Goal: Task Accomplishment & Management: Manage account settings

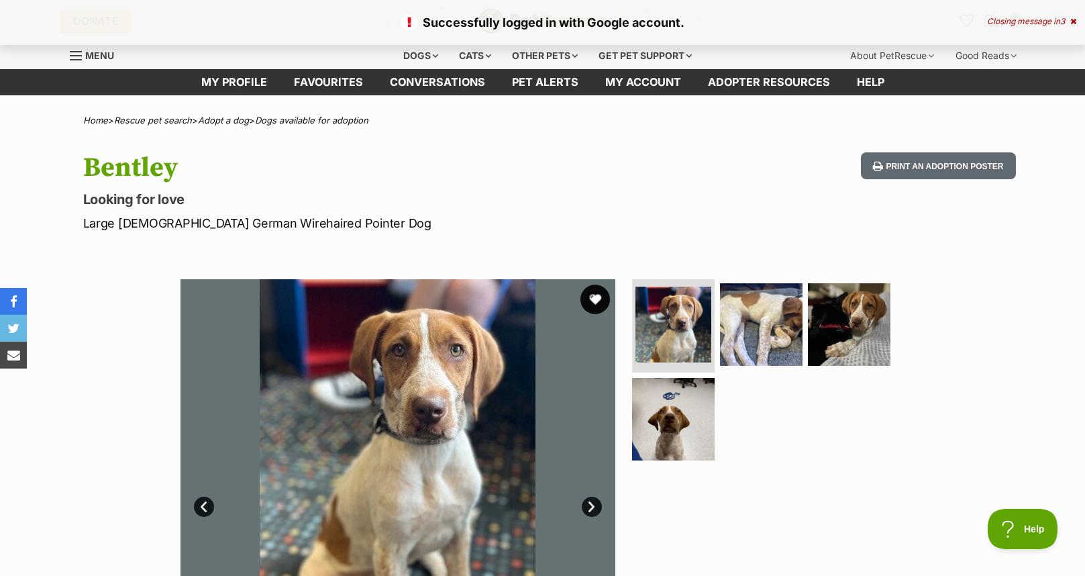
click at [596, 301] on button "favourite" at bounding box center [596, 300] width 30 height 30
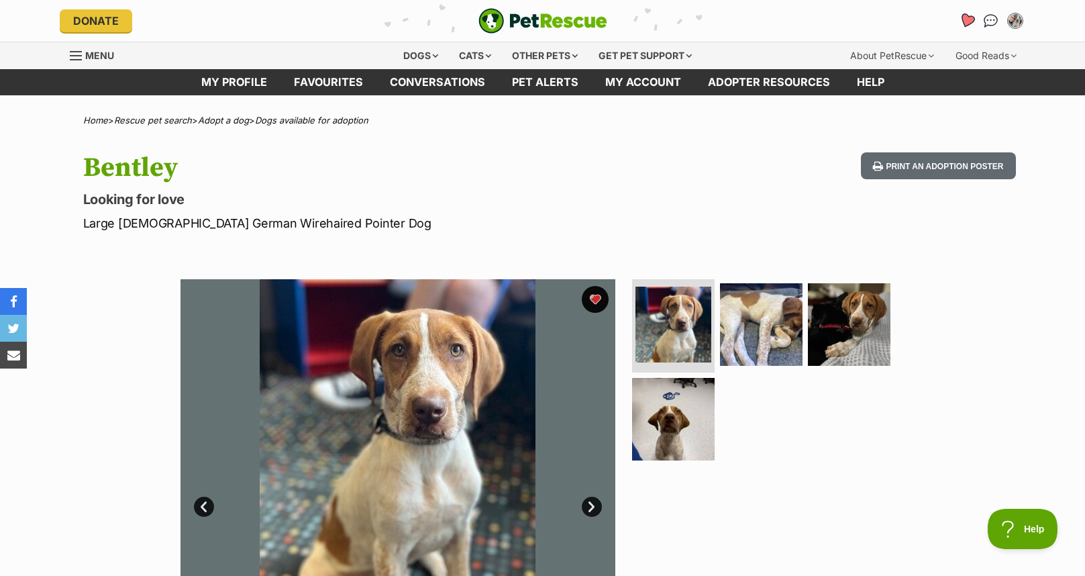
click at [969, 19] on icon "Favourites" at bounding box center [967, 20] width 16 height 15
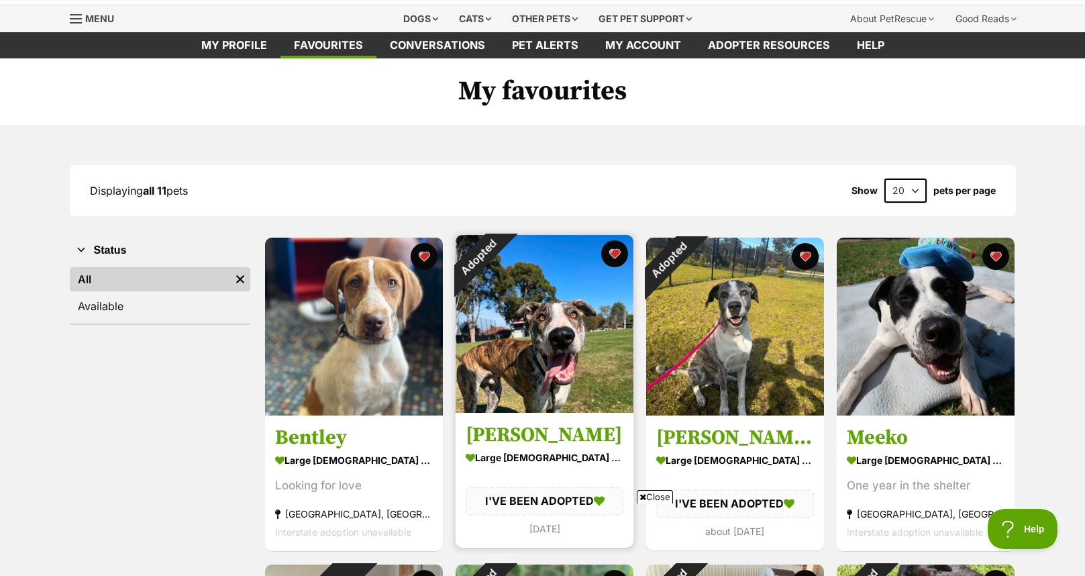
scroll to position [89, 0]
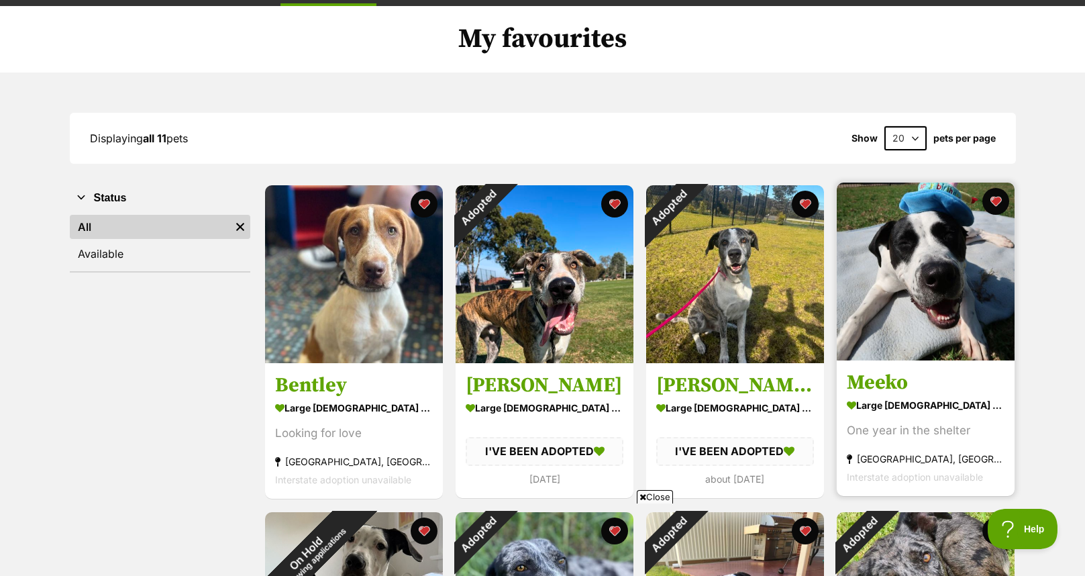
click at [938, 295] on img at bounding box center [926, 272] width 178 height 178
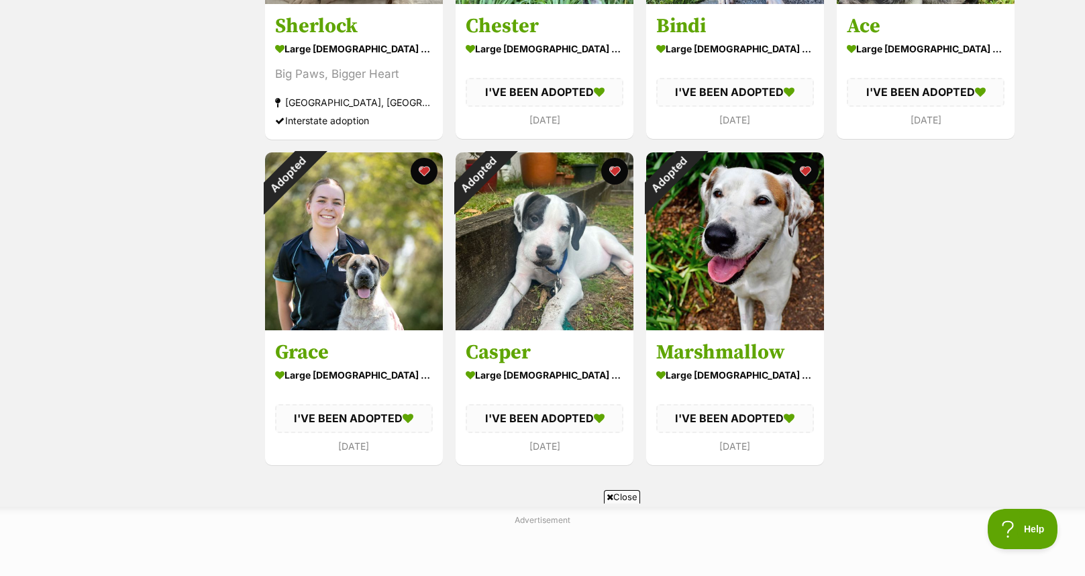
scroll to position [760, 0]
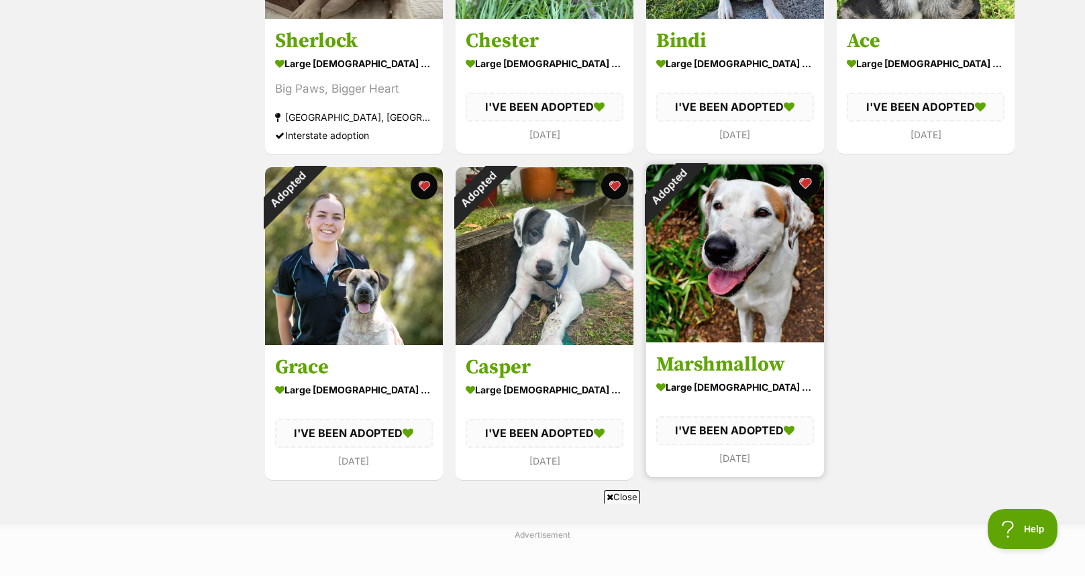
click at [806, 182] on button "favourite" at bounding box center [806, 183] width 30 height 30
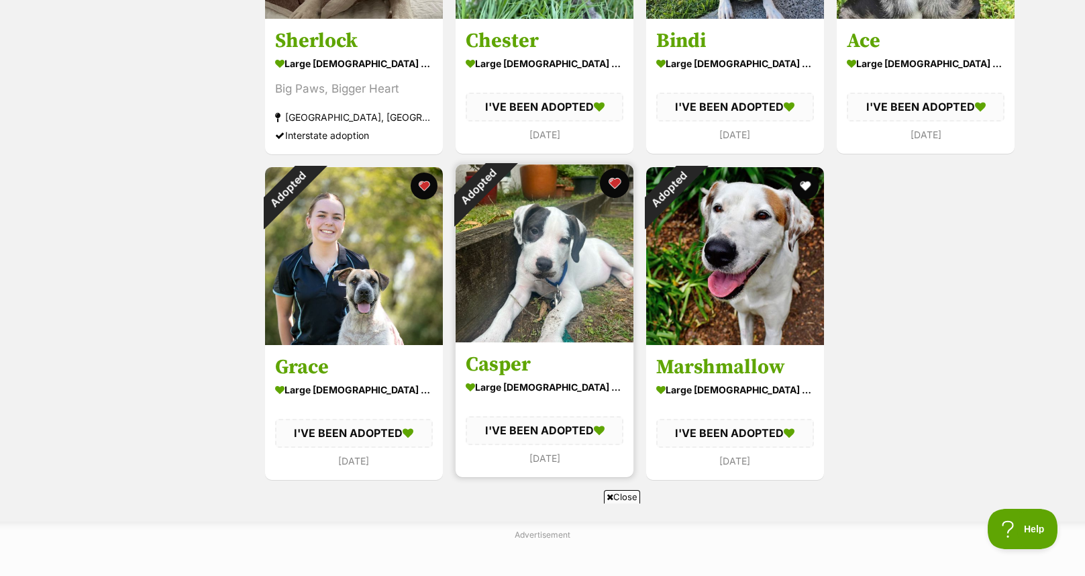
click at [609, 183] on button "favourite" at bounding box center [615, 183] width 30 height 30
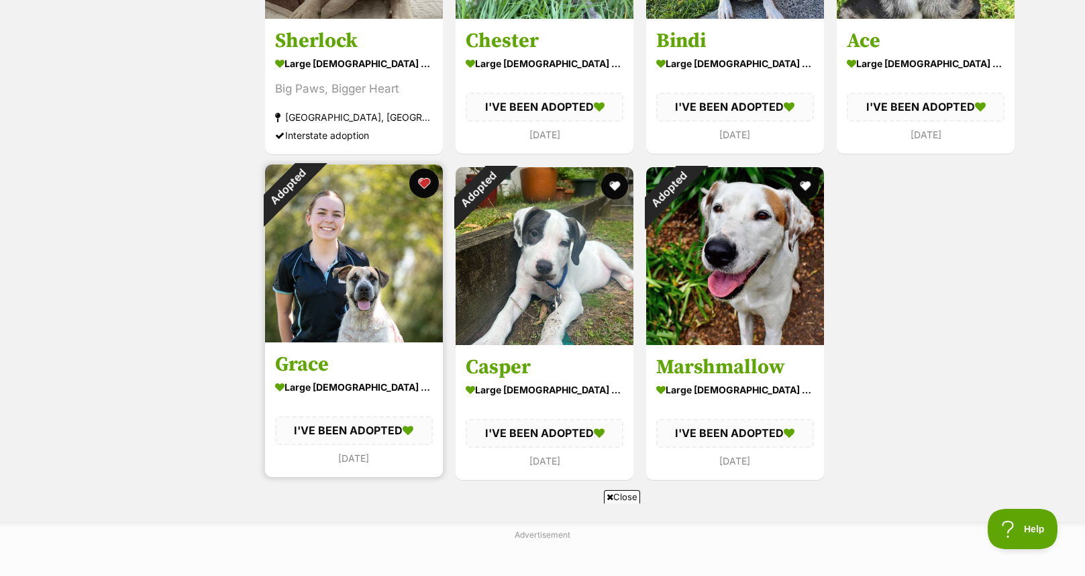
click at [423, 181] on button "favourite" at bounding box center [424, 183] width 30 height 30
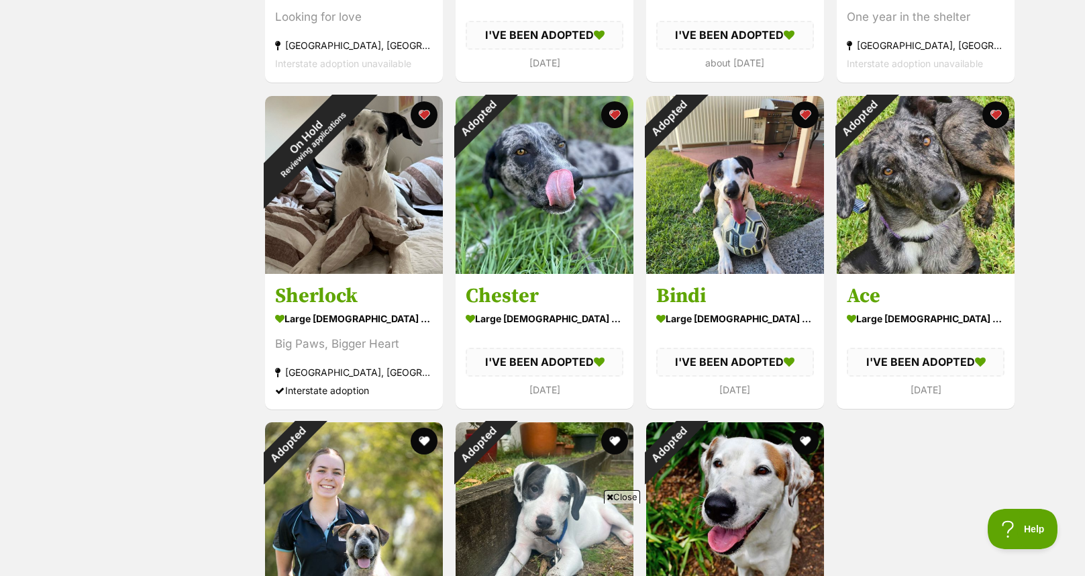
scroll to position [492, 0]
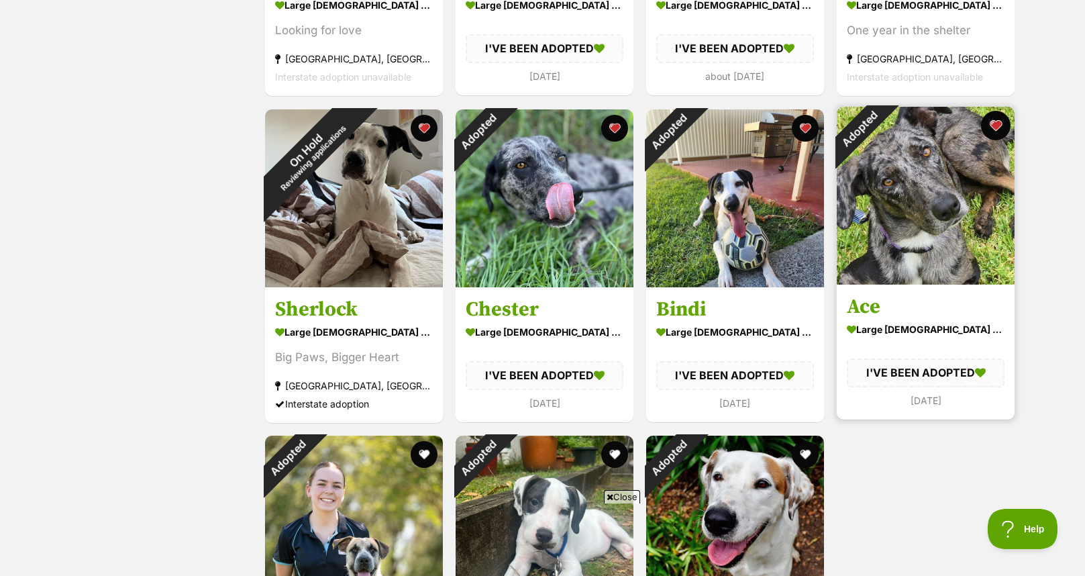
click at [990, 131] on button "favourite" at bounding box center [996, 126] width 30 height 30
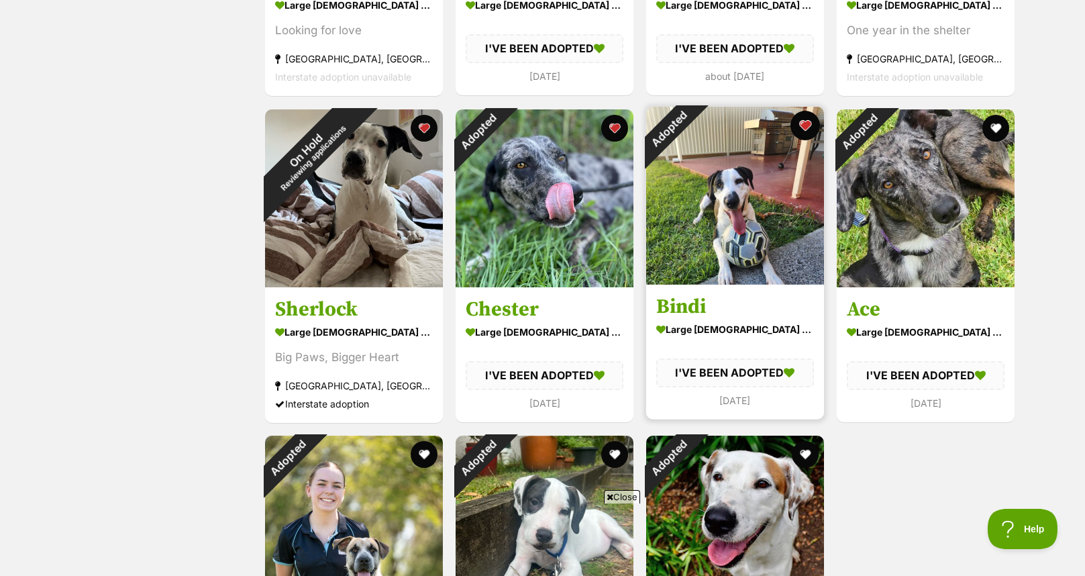
click at [800, 126] on button "favourite" at bounding box center [806, 126] width 30 height 30
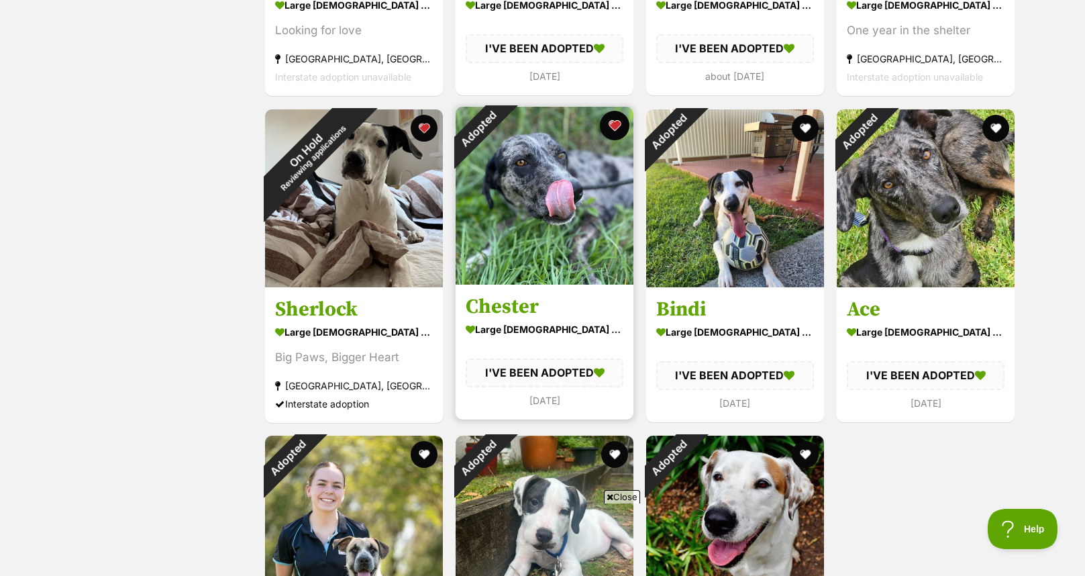
click at [613, 125] on button "favourite" at bounding box center [615, 126] width 30 height 30
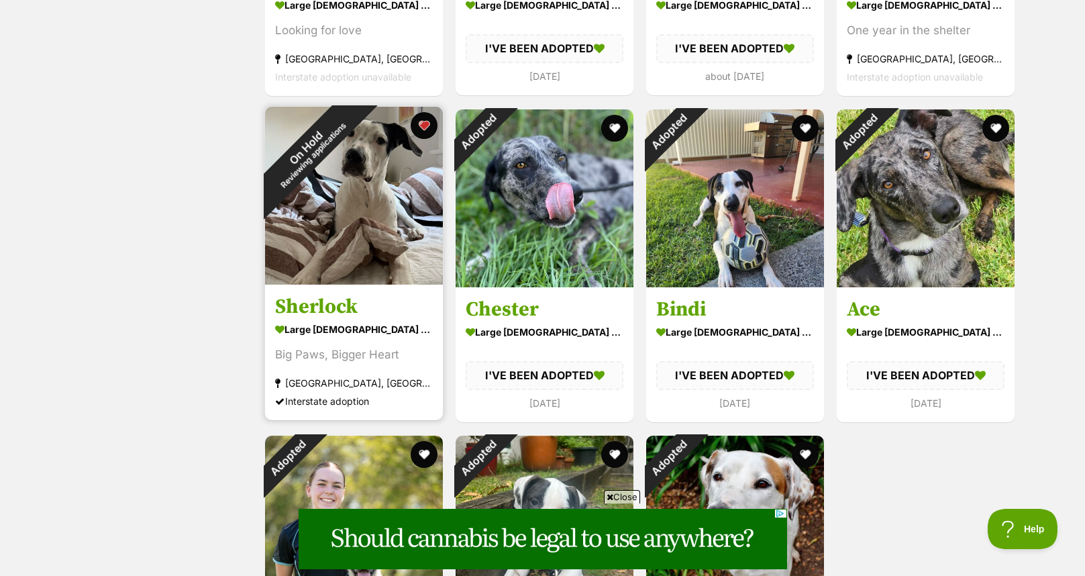
click at [330, 303] on h3 "Sherlock" at bounding box center [354, 307] width 158 height 26
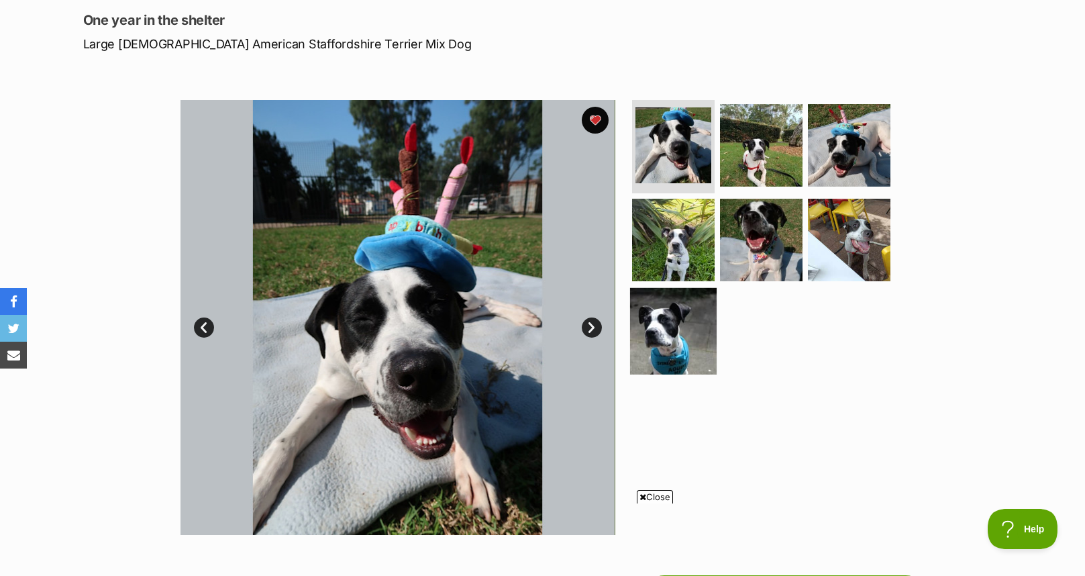
click at [662, 337] on img at bounding box center [673, 331] width 87 height 87
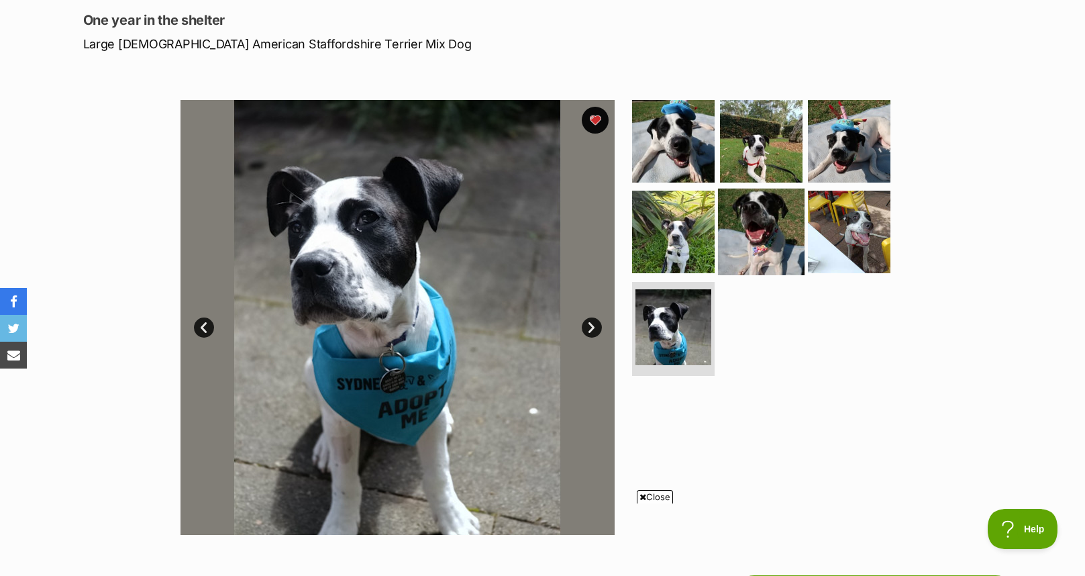
click at [760, 246] on img at bounding box center [761, 232] width 87 height 87
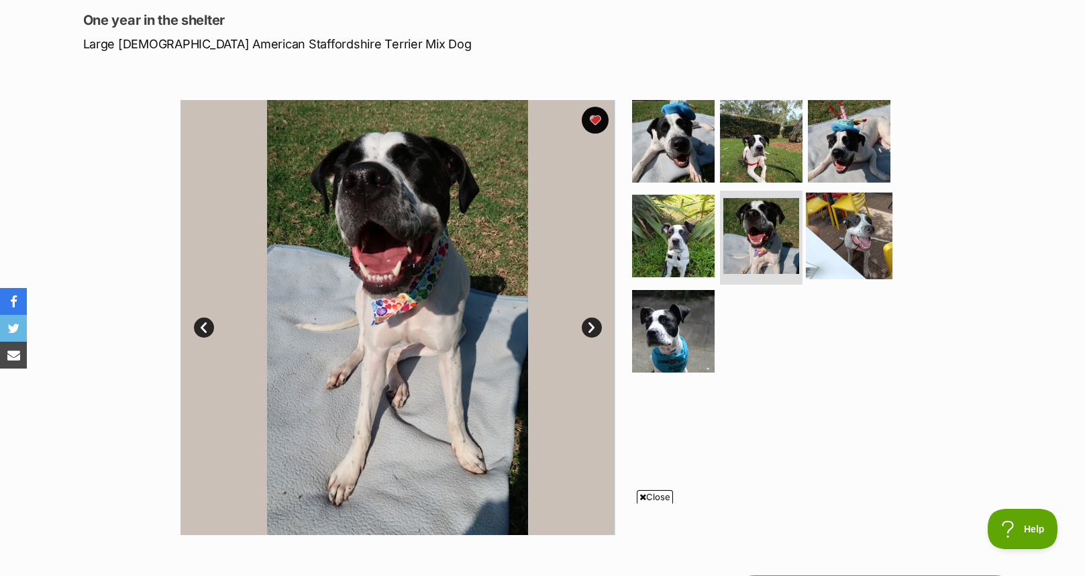
click at [835, 234] on img at bounding box center [849, 236] width 87 height 87
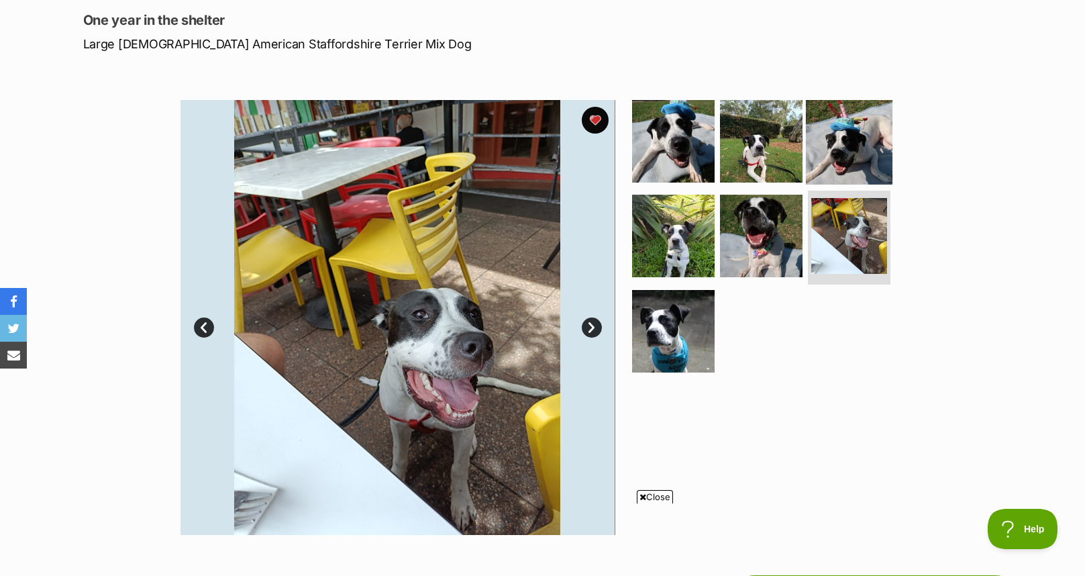
click at [841, 157] on img at bounding box center [849, 140] width 87 height 87
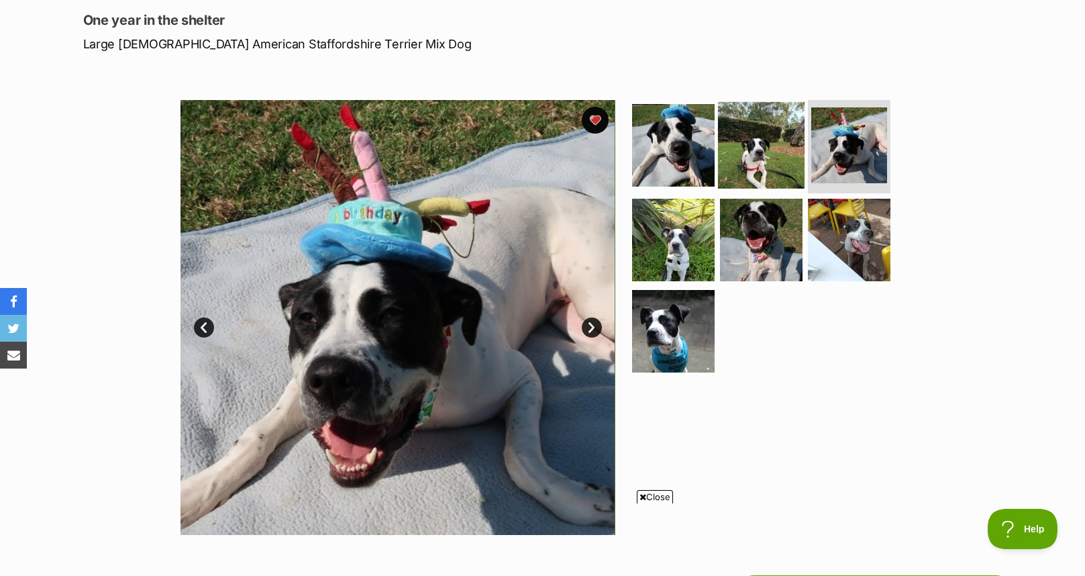
click at [760, 147] on img at bounding box center [761, 144] width 87 height 87
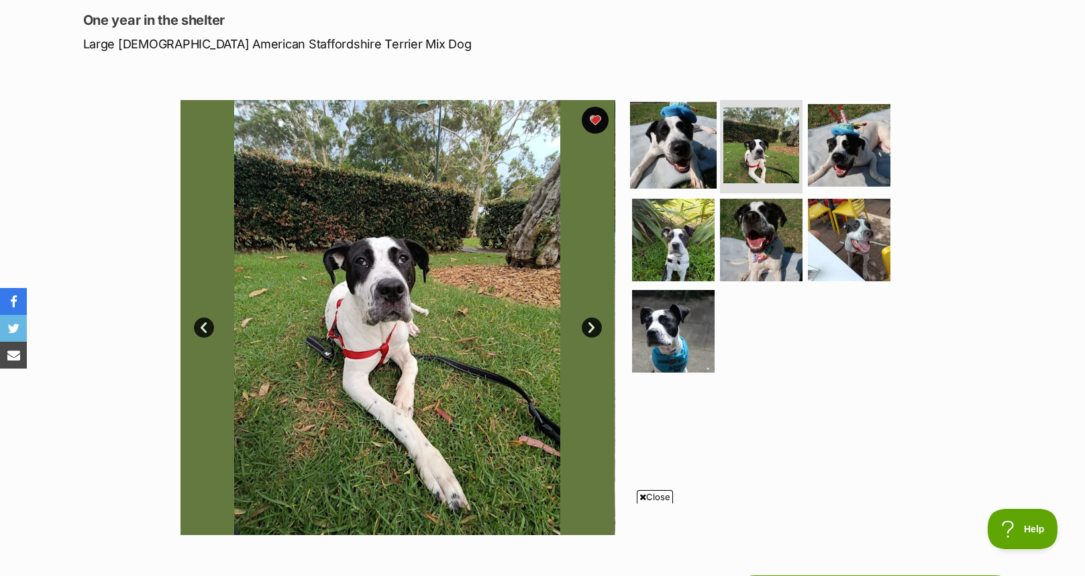
click at [694, 141] on img at bounding box center [673, 144] width 87 height 87
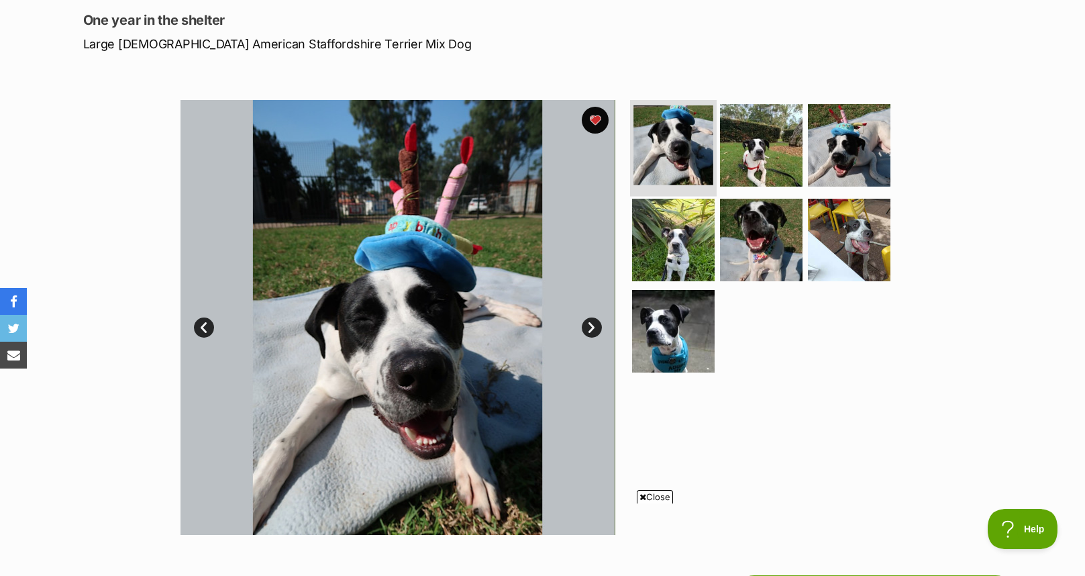
click at [682, 152] on img at bounding box center [674, 145] width 80 height 80
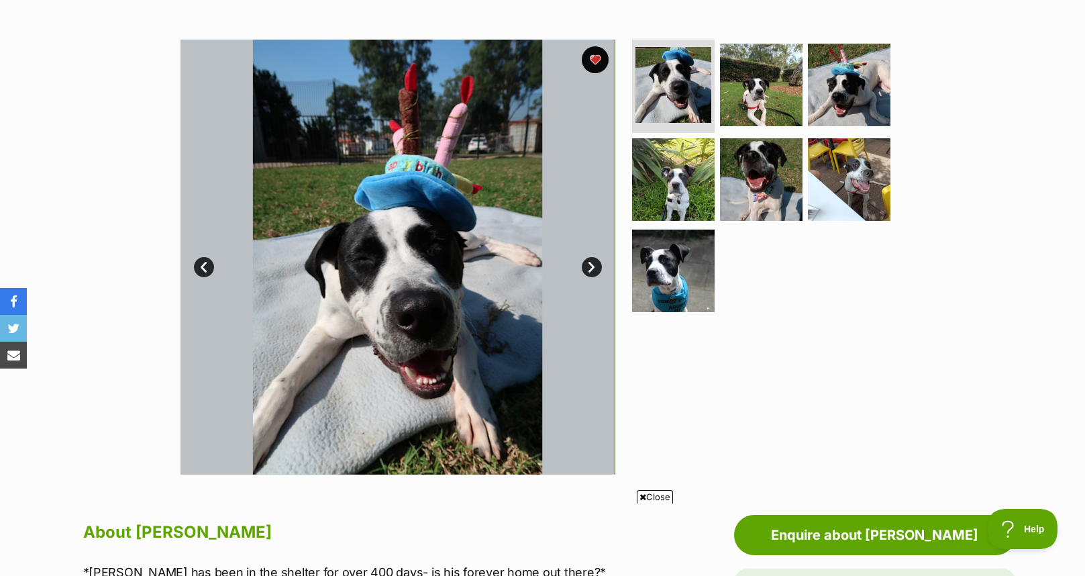
scroll to position [224, 0]
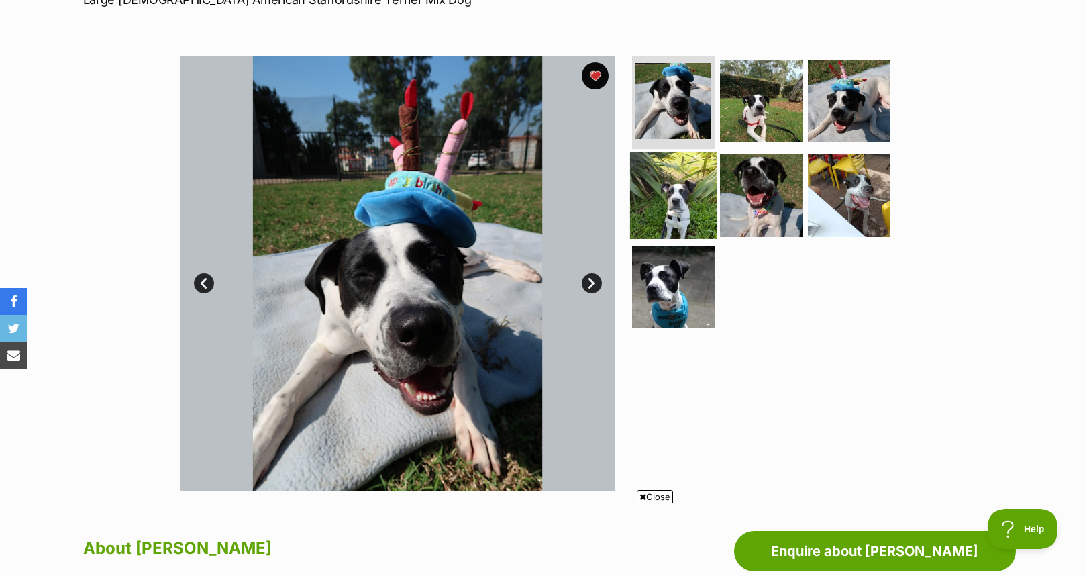
click at [681, 179] on img at bounding box center [673, 195] width 87 height 87
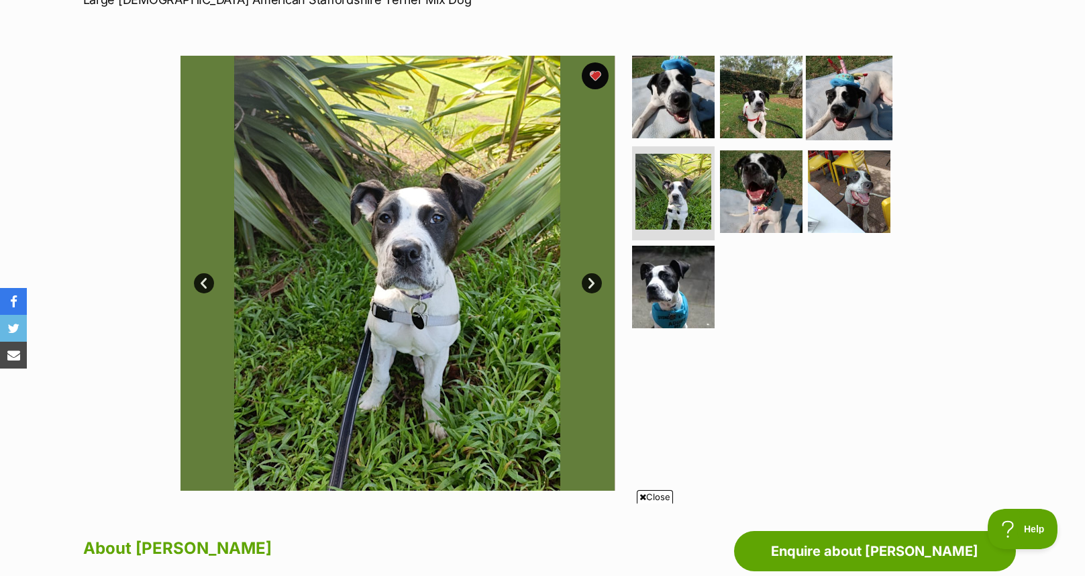
click at [835, 101] on img at bounding box center [849, 96] width 87 height 87
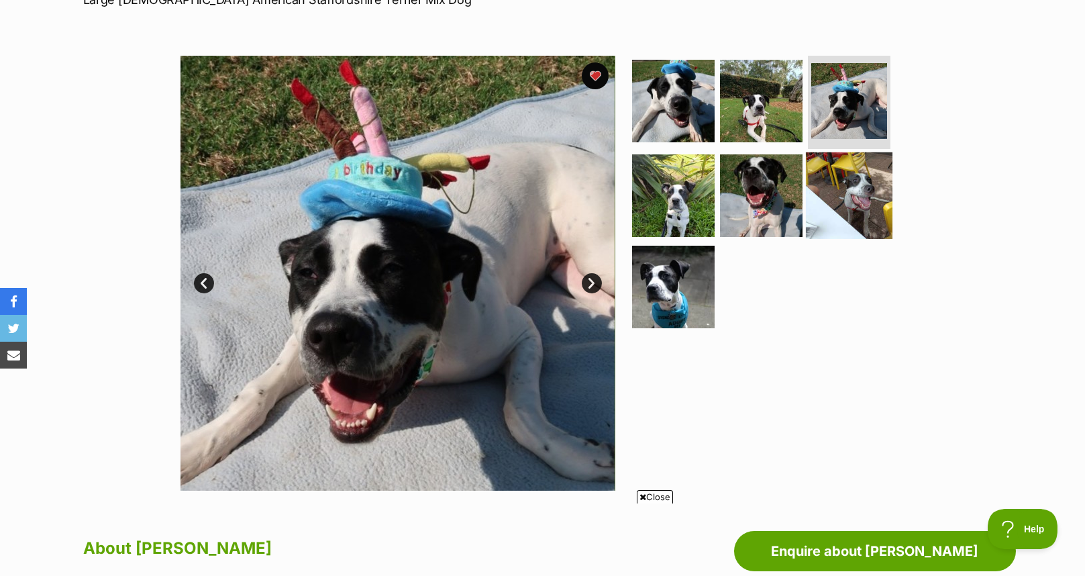
click at [832, 200] on img at bounding box center [849, 195] width 87 height 87
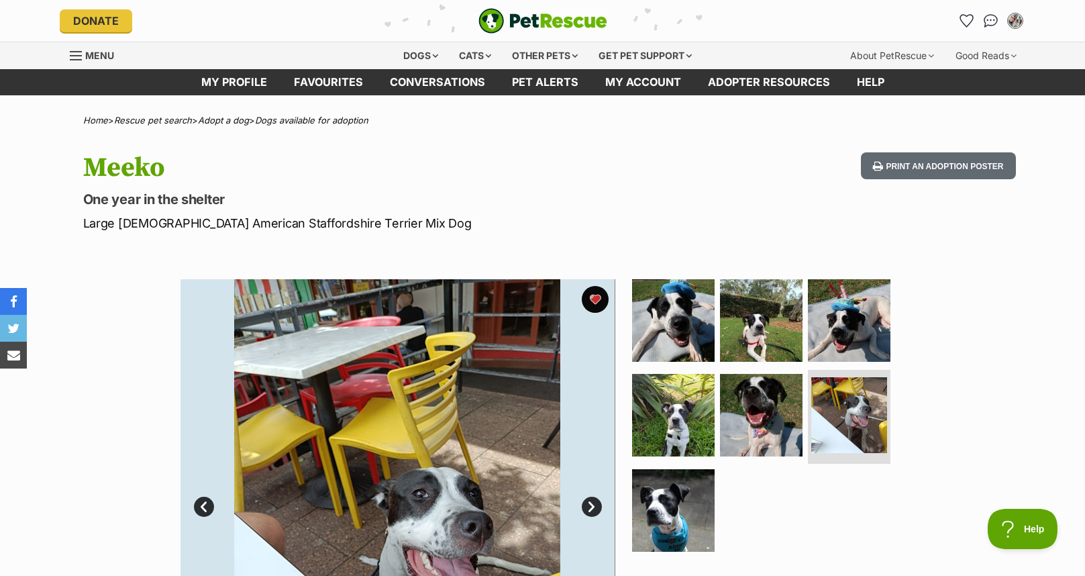
scroll to position [0, 0]
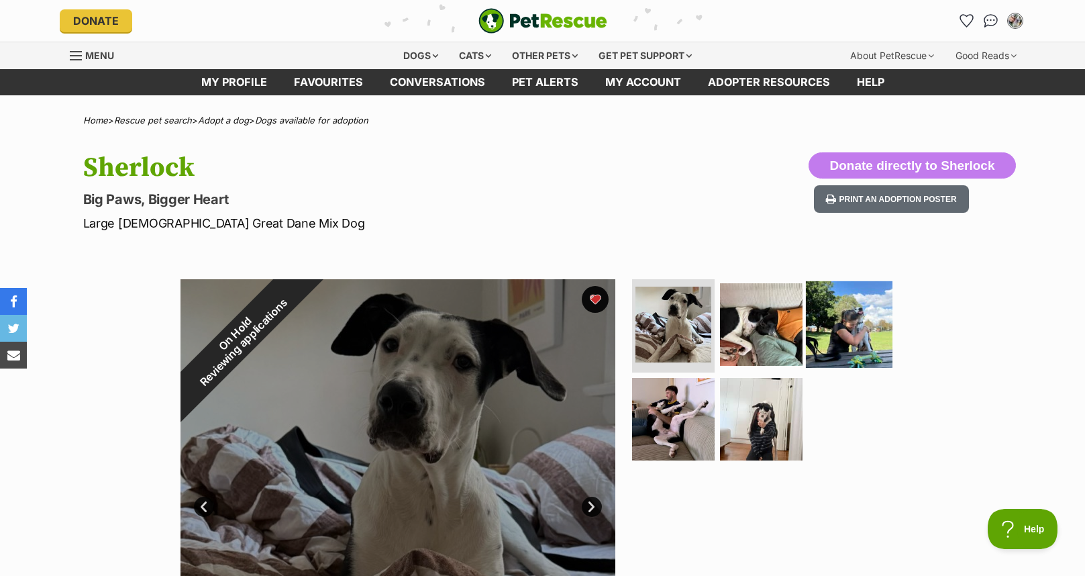
click at [832, 340] on img at bounding box center [849, 324] width 87 height 87
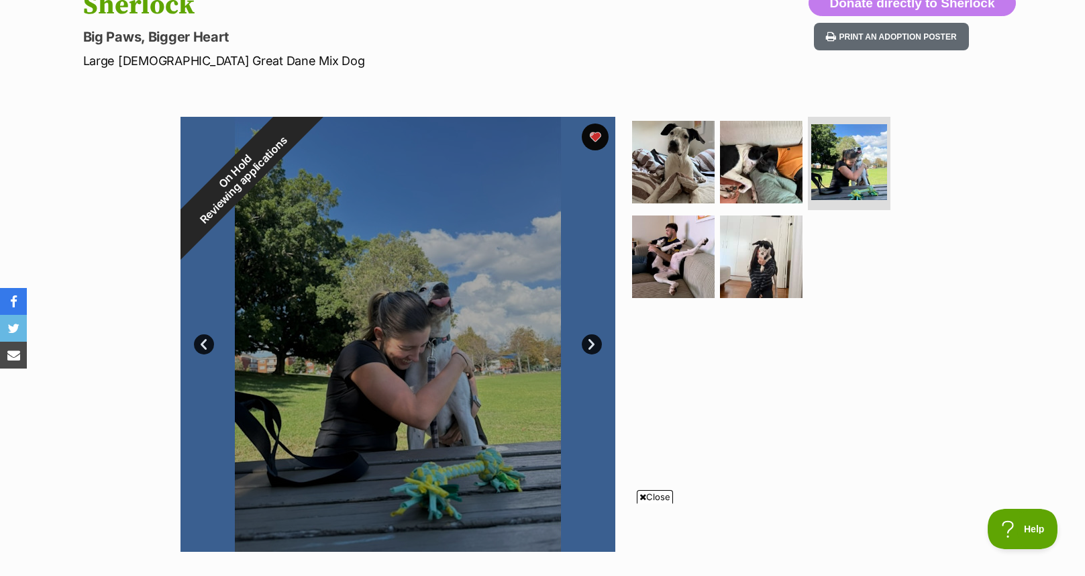
scroll to position [179, 0]
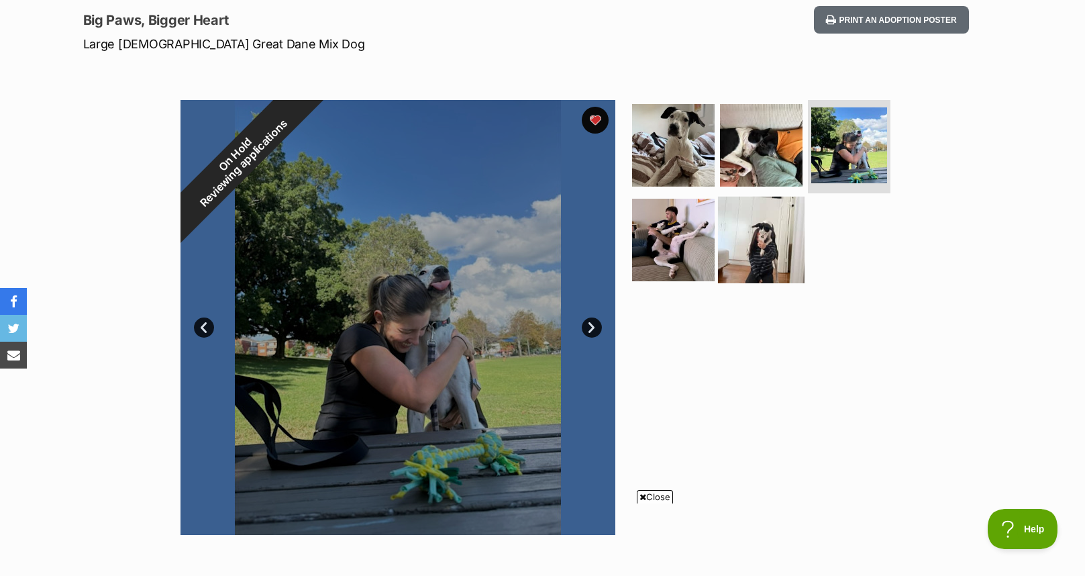
click at [736, 257] on img at bounding box center [761, 240] width 87 height 87
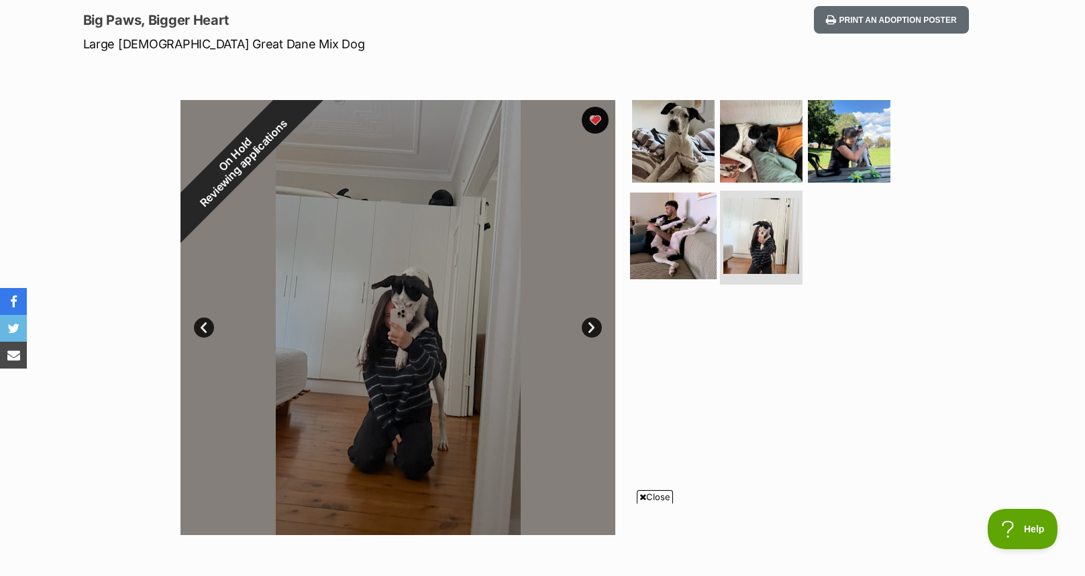
click at [688, 255] on img at bounding box center [673, 236] width 87 height 87
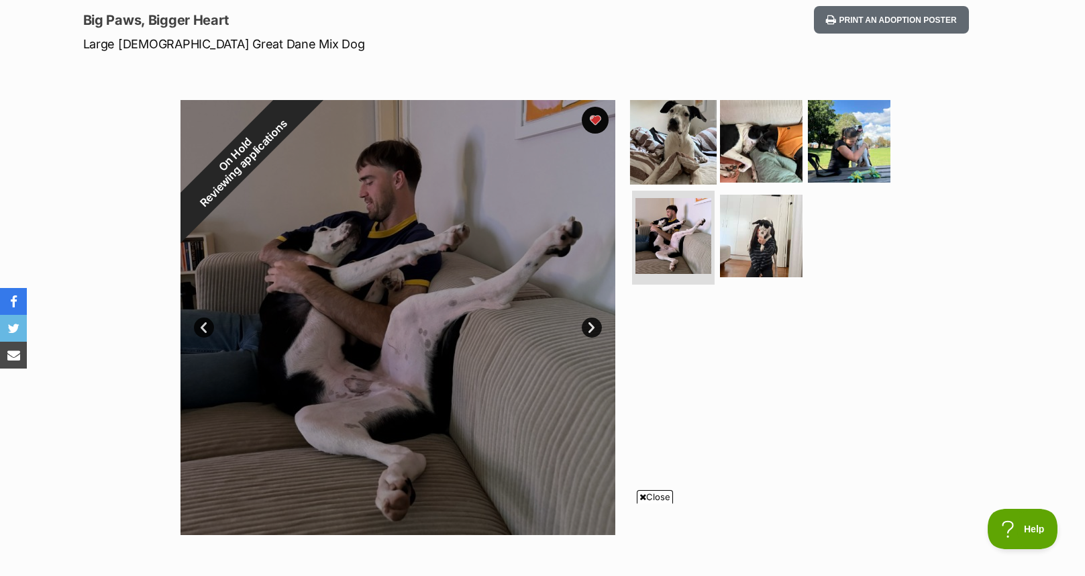
click at [693, 145] on img at bounding box center [673, 140] width 87 height 87
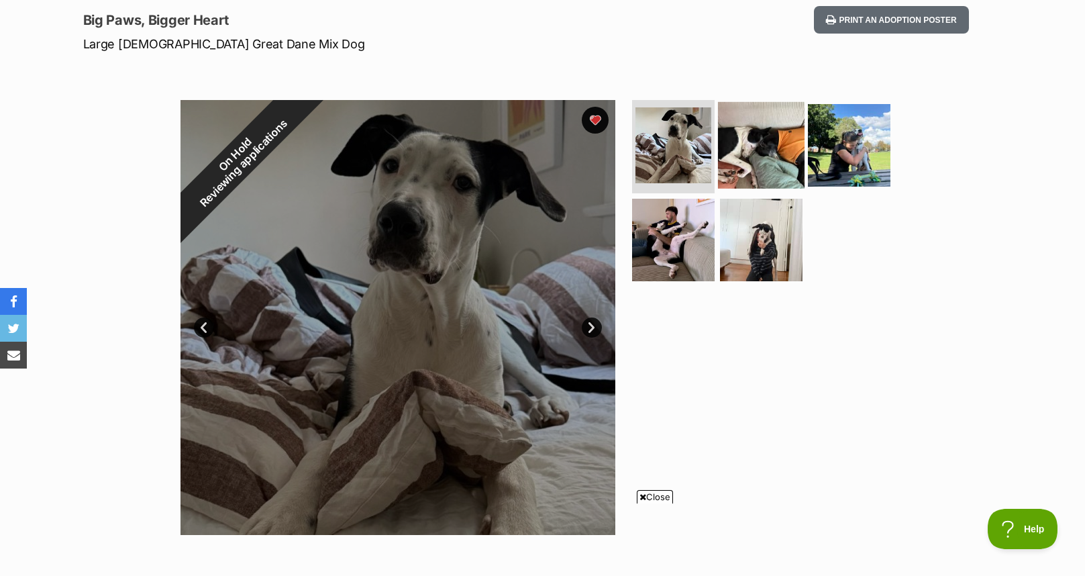
click at [760, 146] on img at bounding box center [761, 144] width 87 height 87
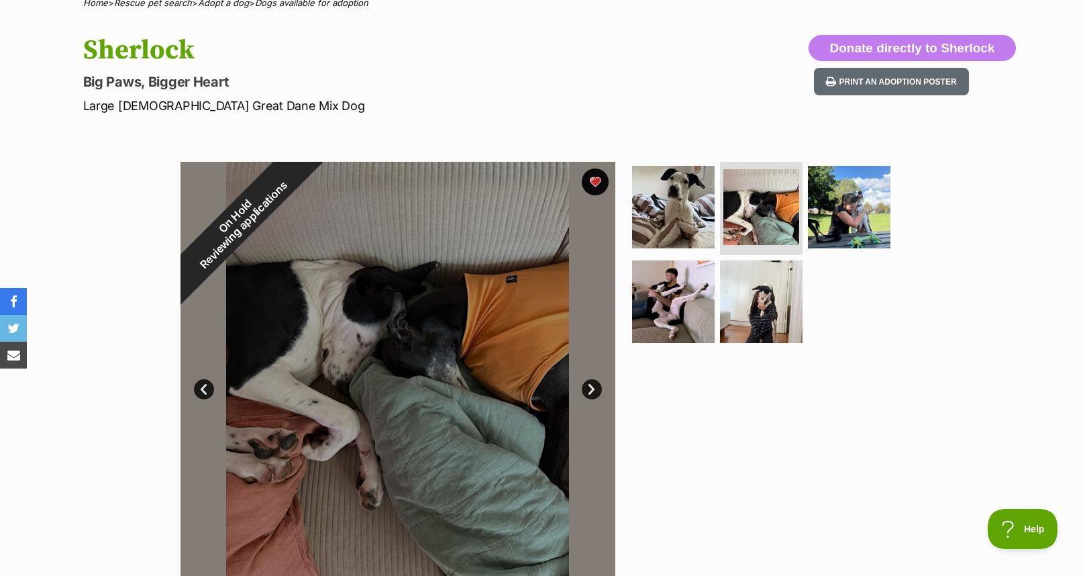
scroll to position [0, 0]
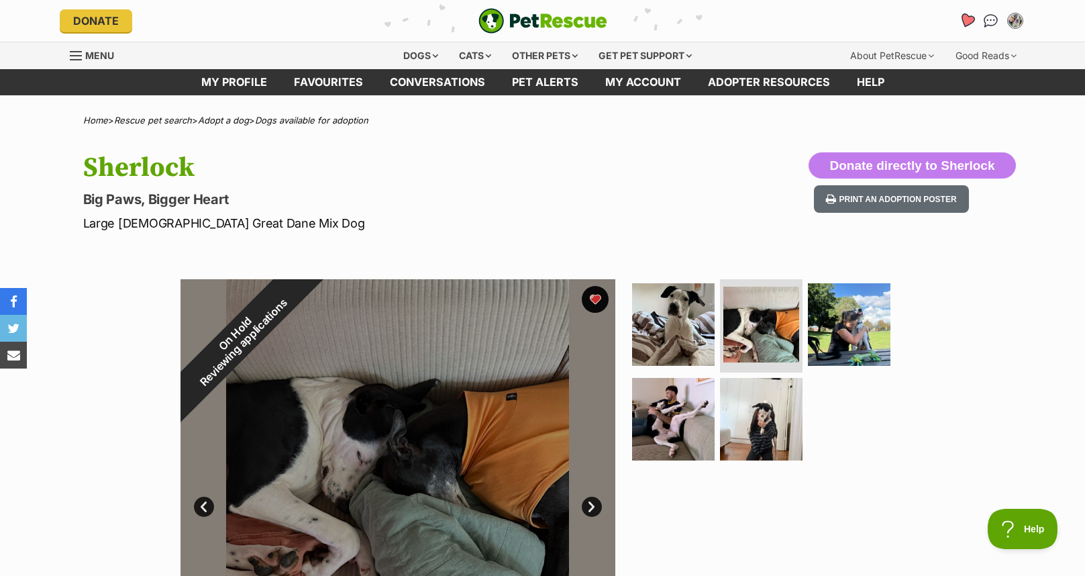
click at [966, 22] on icon "Favourites" at bounding box center [967, 20] width 16 height 15
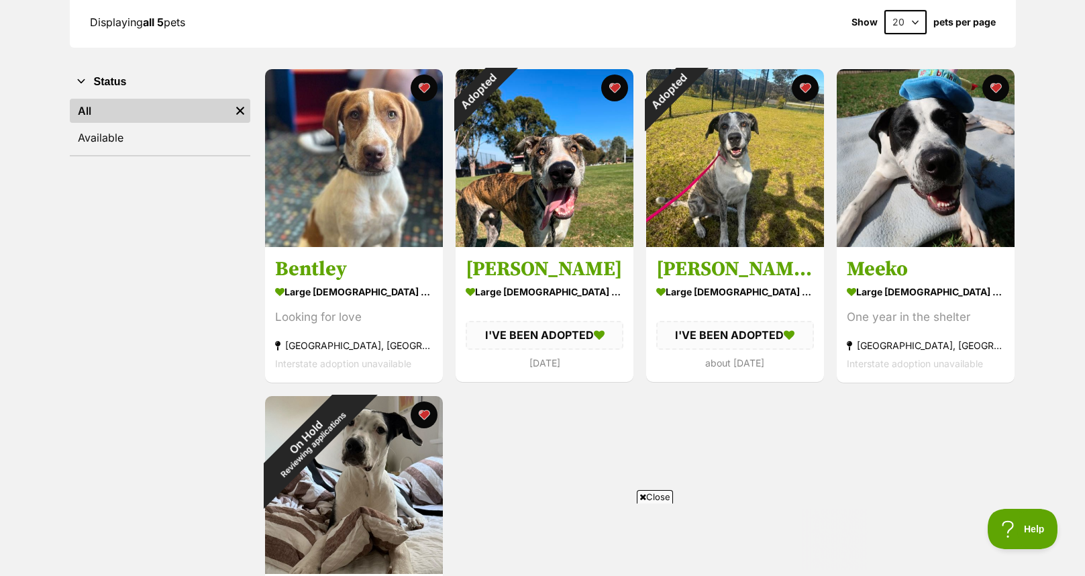
scroll to position [201, 0]
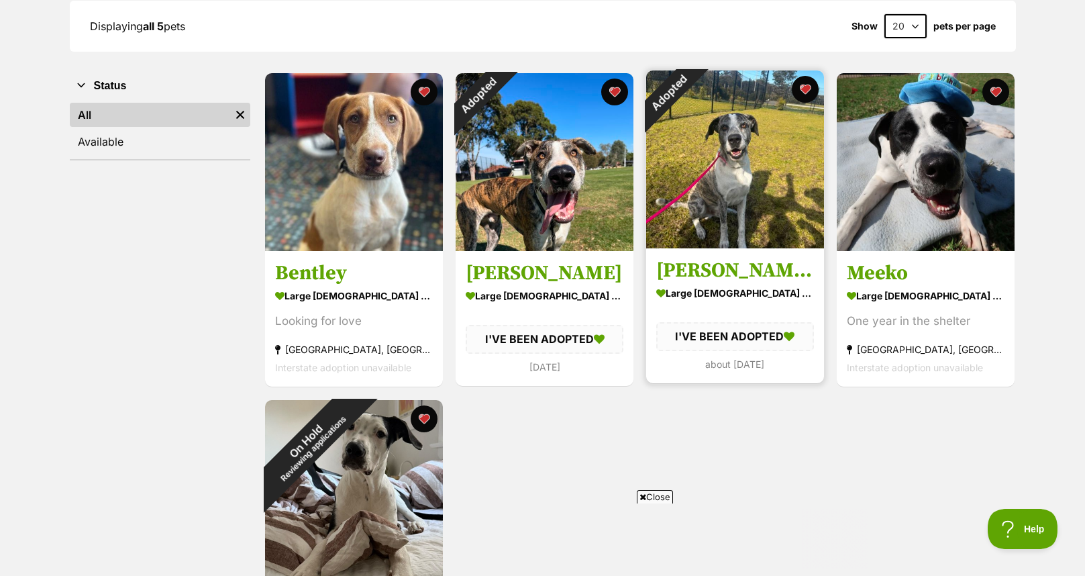
drag, startPoint x: 804, startPoint y: 83, endPoint x: 744, endPoint y: 90, distance: 60.8
click at [803, 83] on button "favourite" at bounding box center [805, 89] width 27 height 27
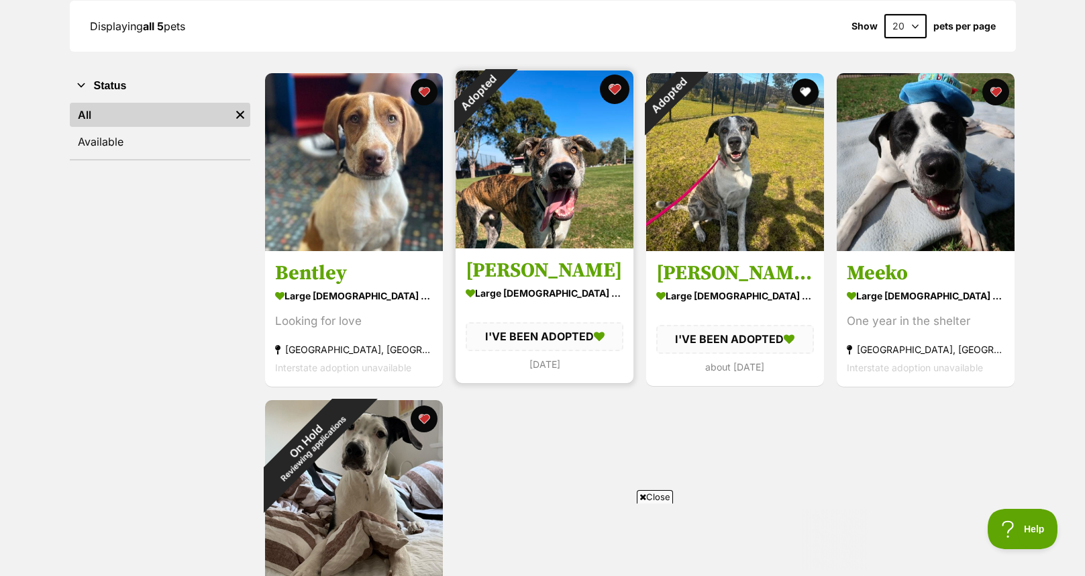
click at [613, 89] on button "favourite" at bounding box center [615, 90] width 30 height 30
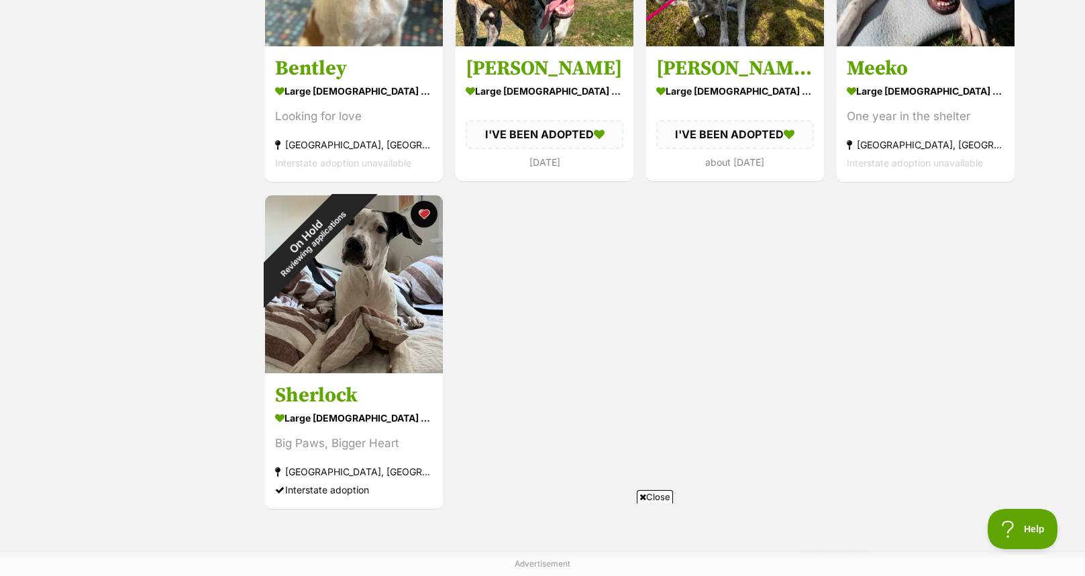
scroll to position [403, 0]
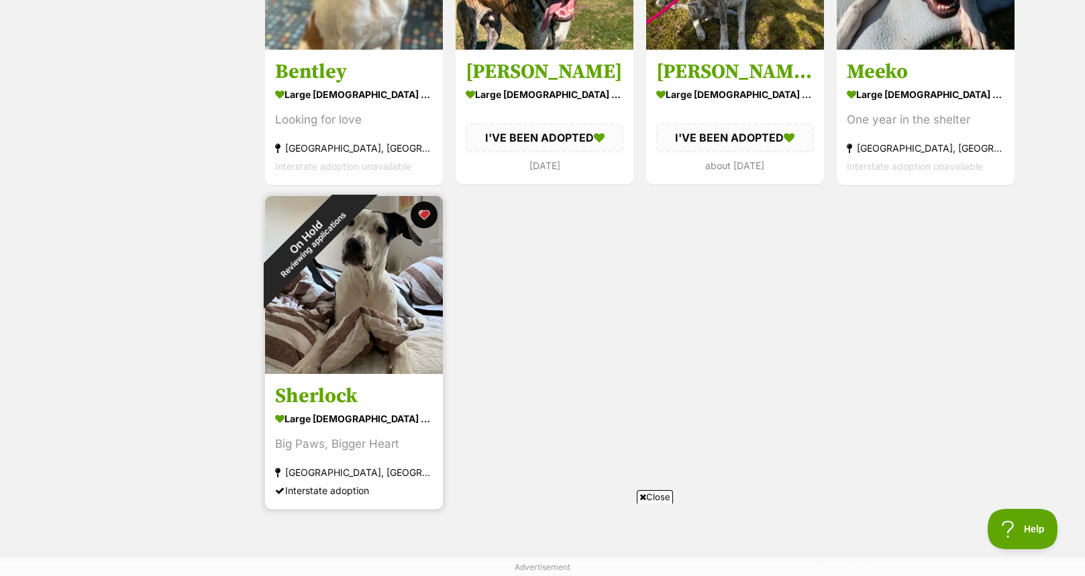
click at [356, 286] on img at bounding box center [354, 285] width 178 height 178
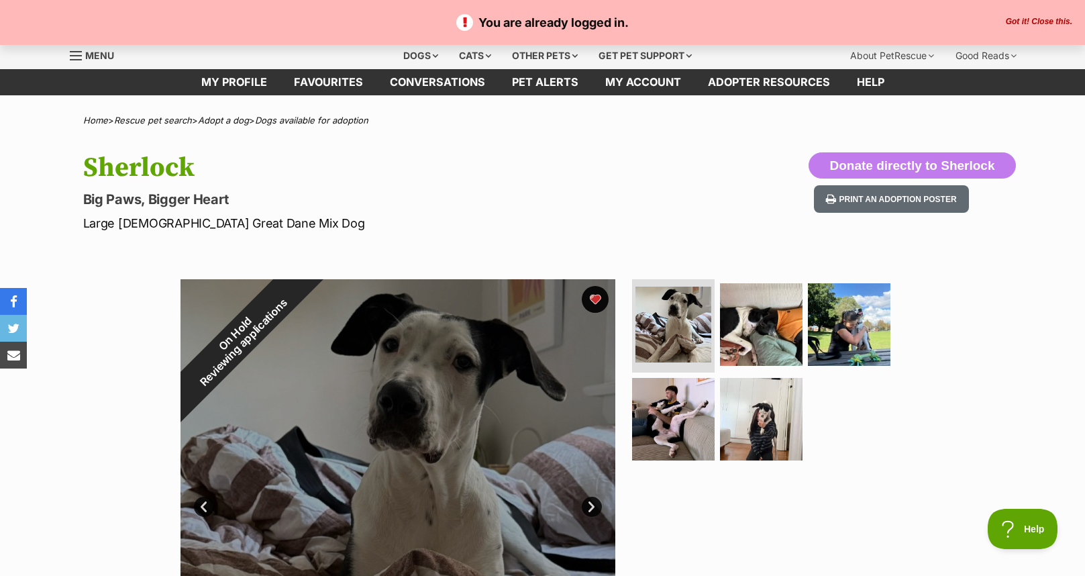
click at [1020, 19] on button "Got it! Close this." at bounding box center [1039, 22] width 75 height 11
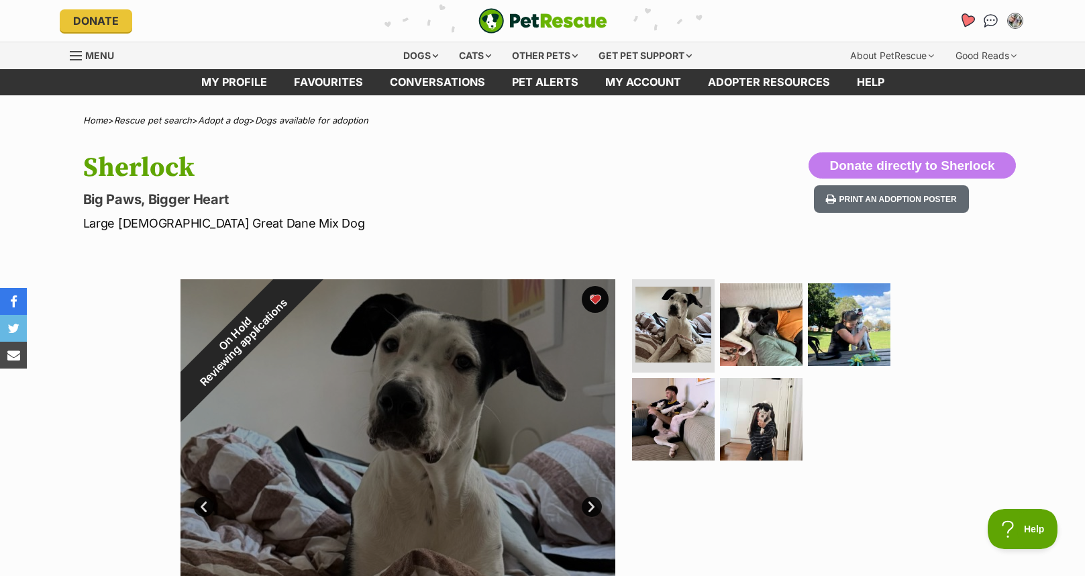
click at [972, 19] on icon "Favourites" at bounding box center [967, 20] width 16 height 15
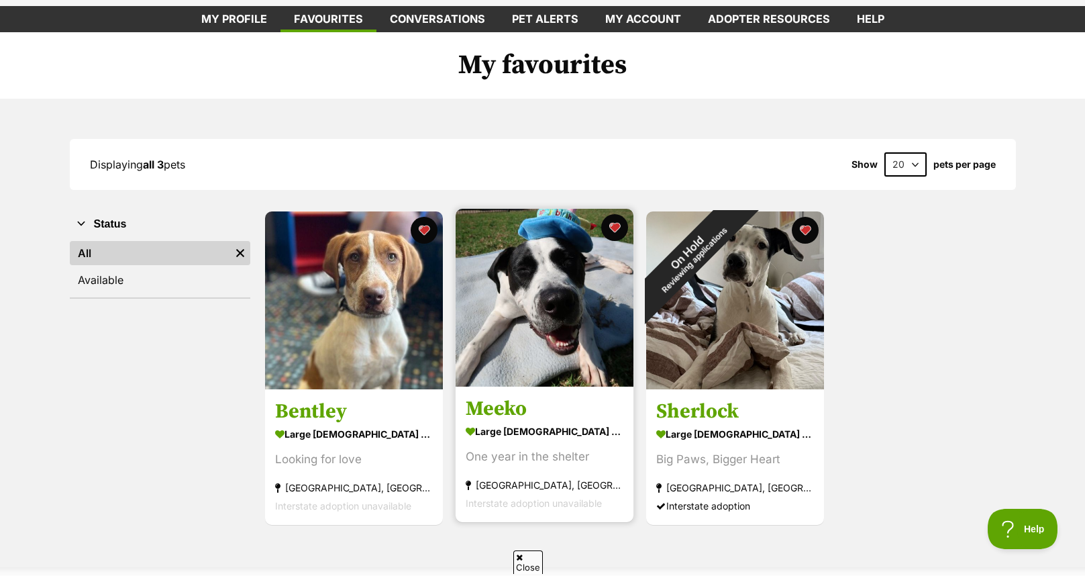
scroll to position [179, 0]
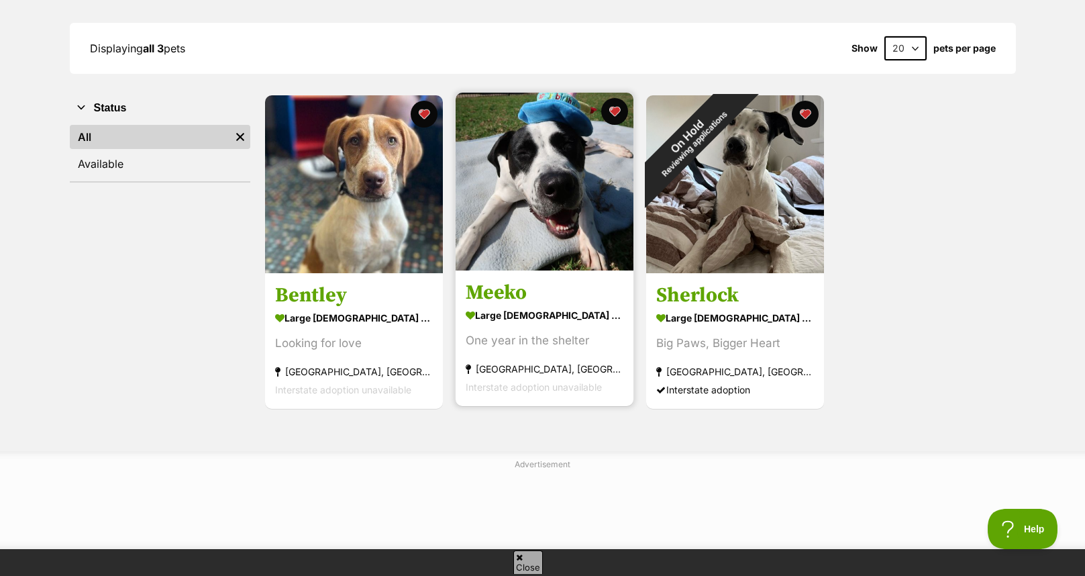
click at [563, 201] on img at bounding box center [545, 182] width 178 height 178
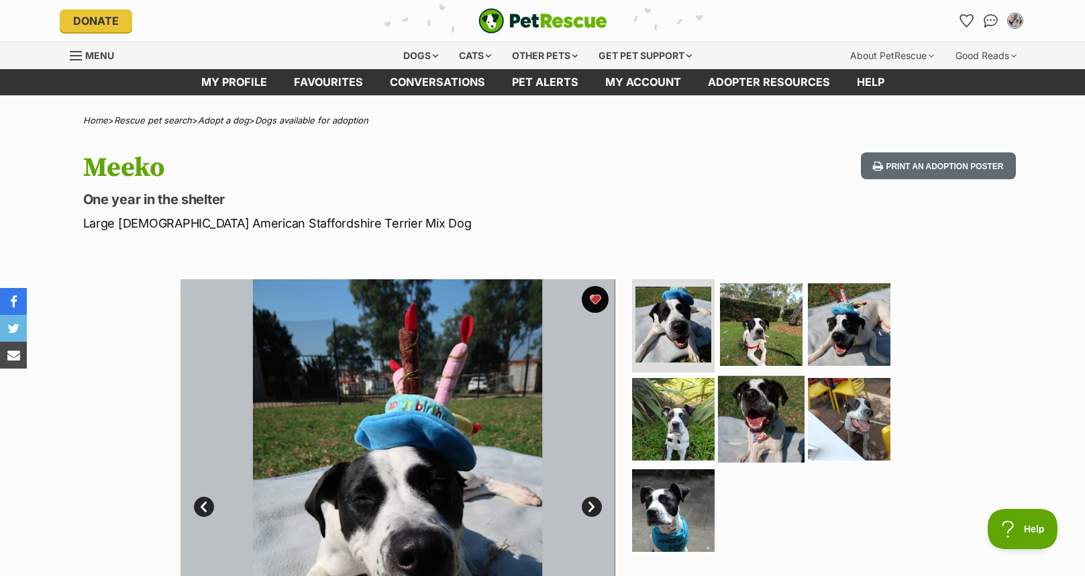
click at [770, 414] on img at bounding box center [761, 419] width 87 height 87
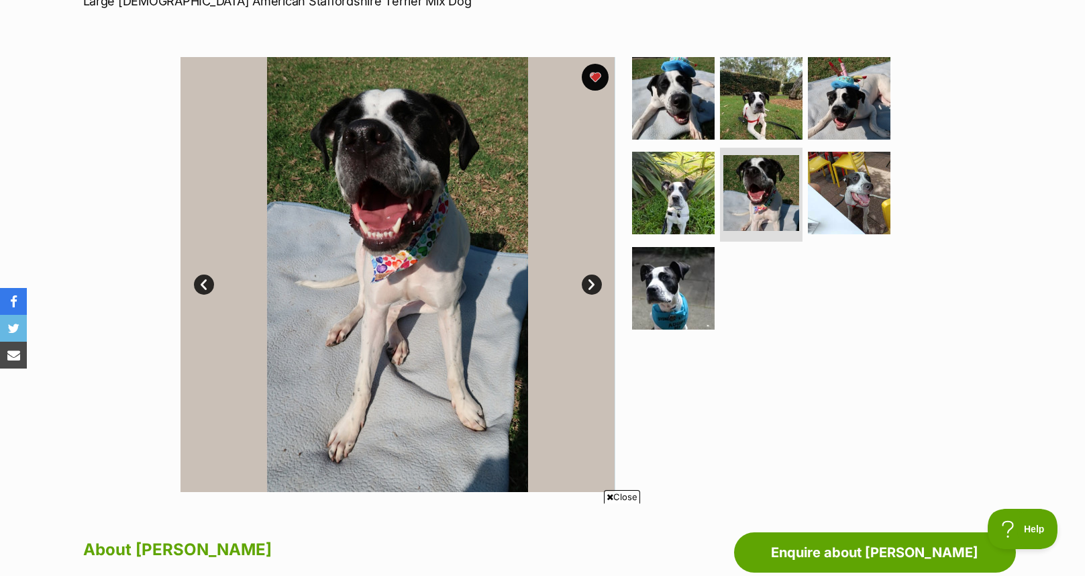
scroll to position [224, 0]
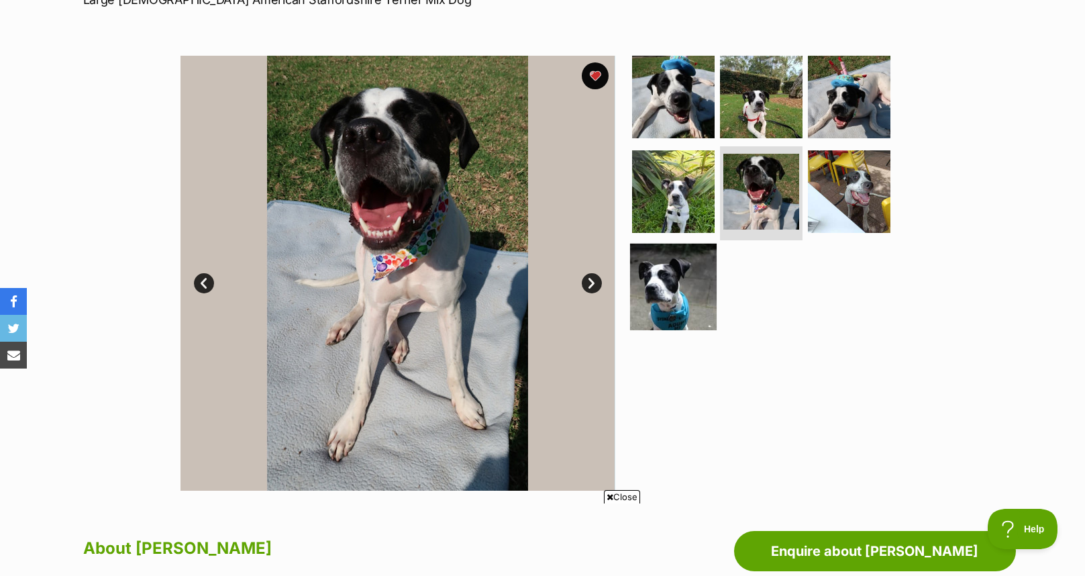
click at [668, 284] on img at bounding box center [673, 287] width 87 height 87
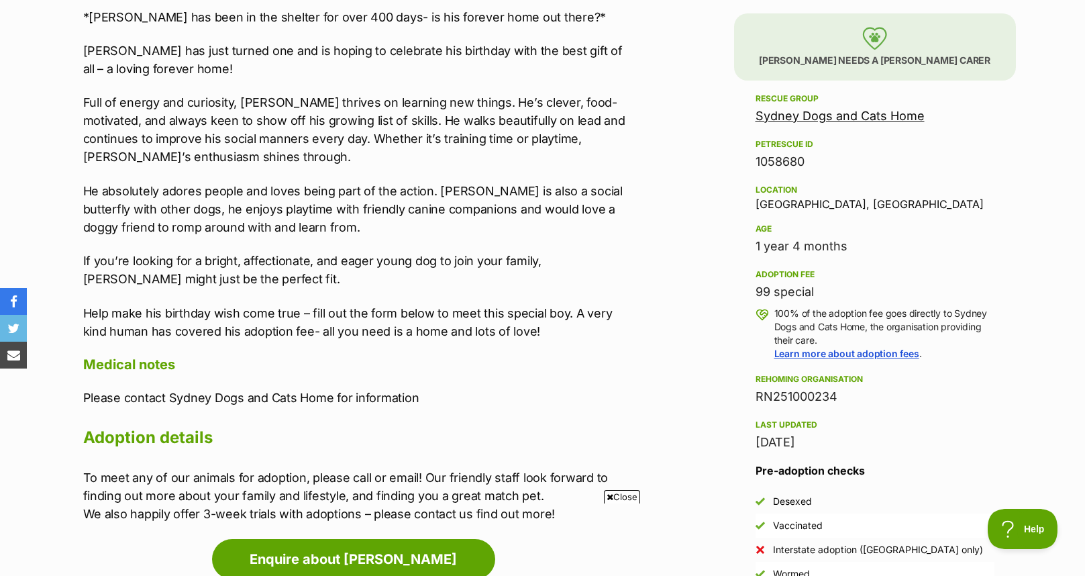
scroll to position [805, 0]
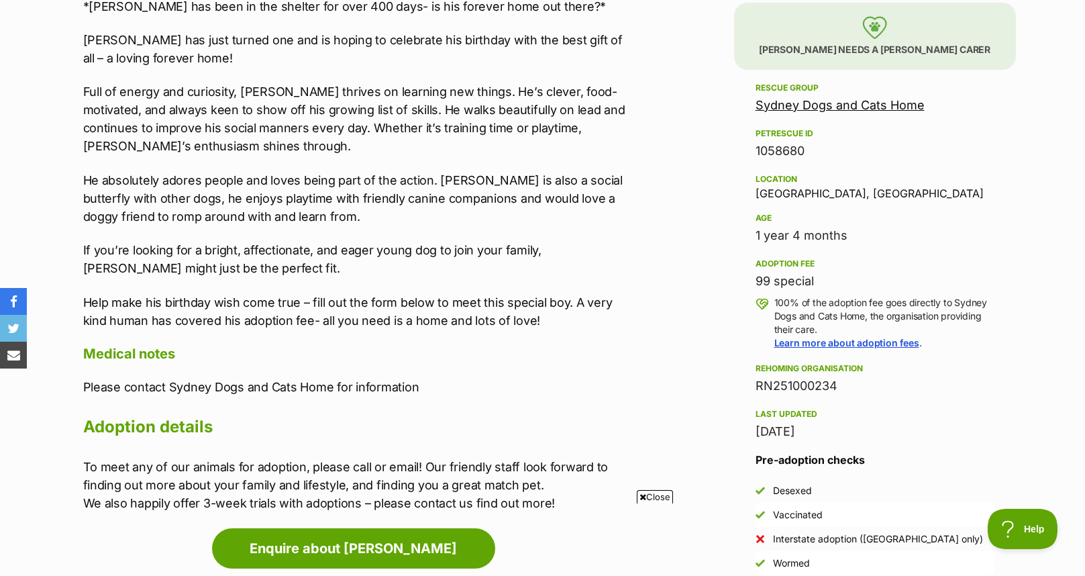
drag, startPoint x: 758, startPoint y: 283, endPoint x: 824, endPoint y: 281, distance: 66.5
click at [824, 281] on div "99 special" at bounding box center [875, 281] width 239 height 19
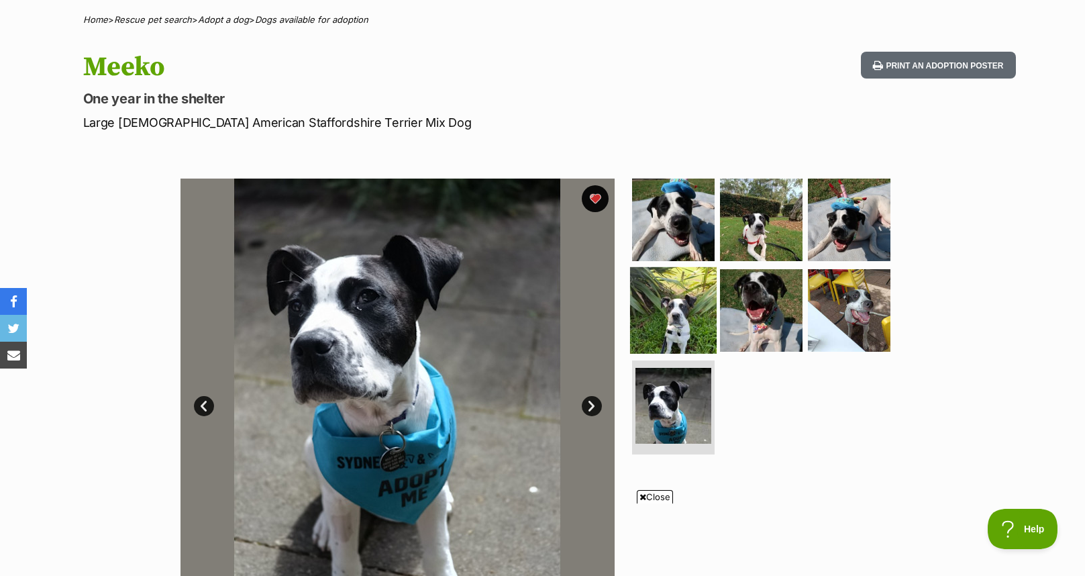
scroll to position [112, 0]
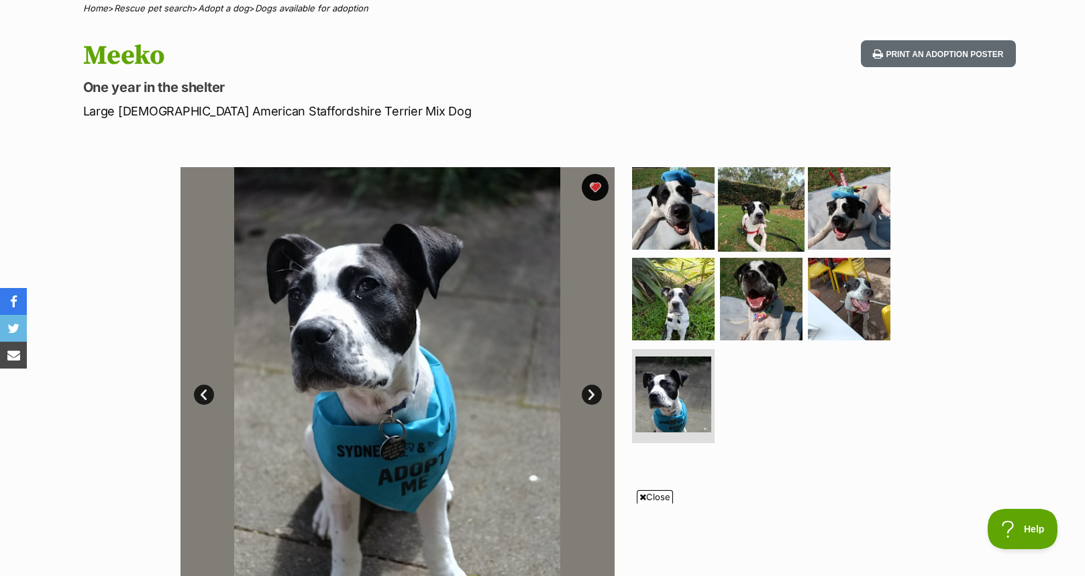
click at [742, 236] on img at bounding box center [761, 207] width 87 height 87
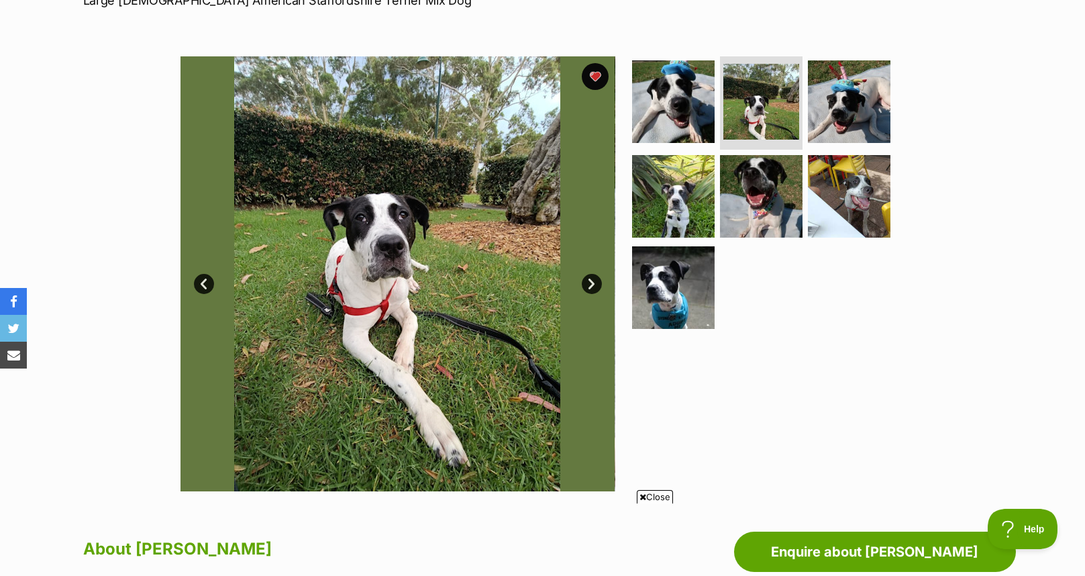
scroll to position [224, 0]
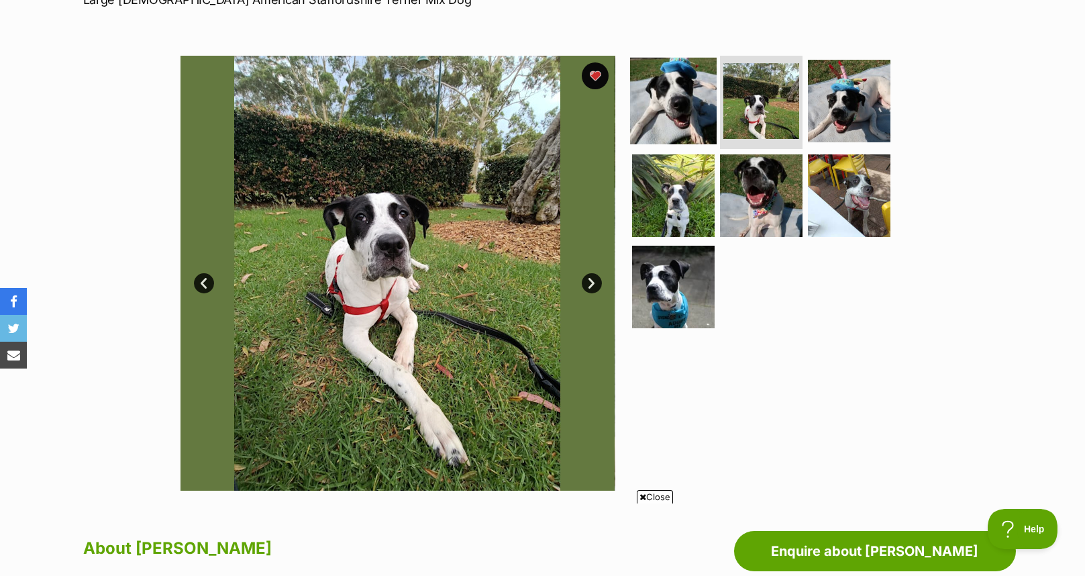
click at [660, 117] on img at bounding box center [673, 100] width 87 height 87
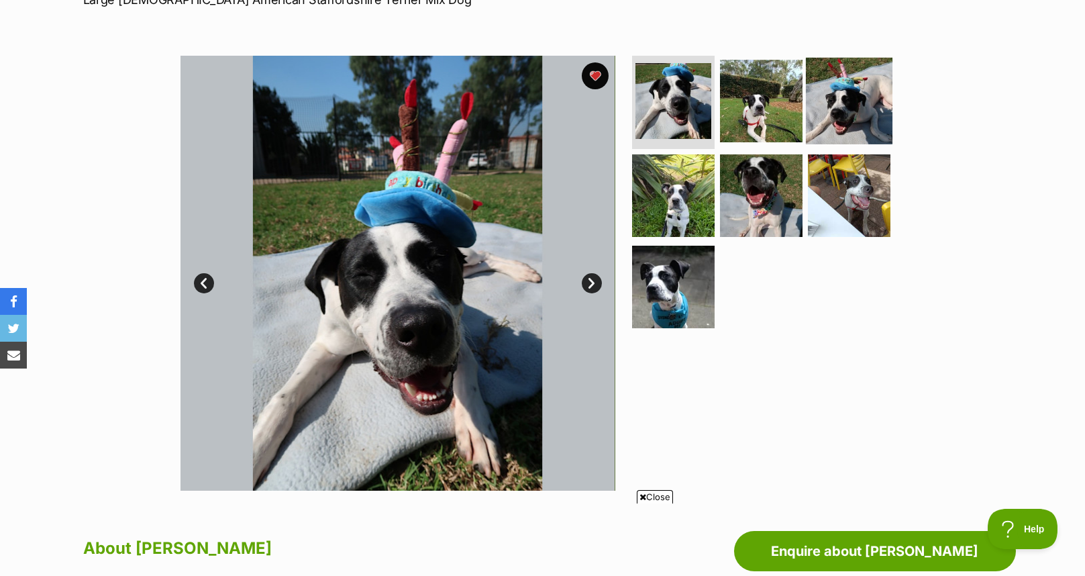
click at [862, 105] on img at bounding box center [849, 100] width 87 height 87
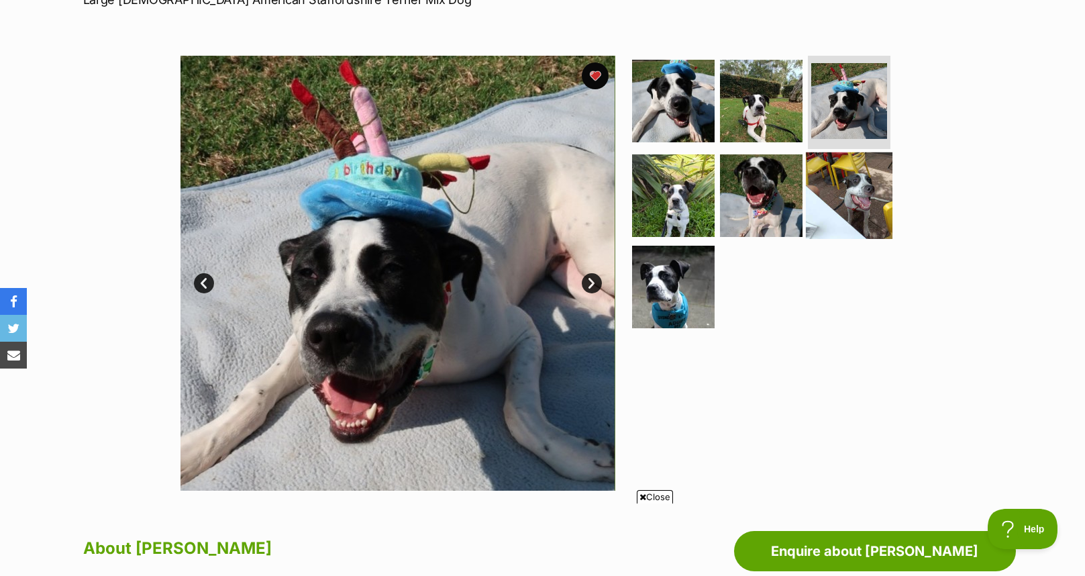
click at [850, 199] on img at bounding box center [849, 195] width 87 height 87
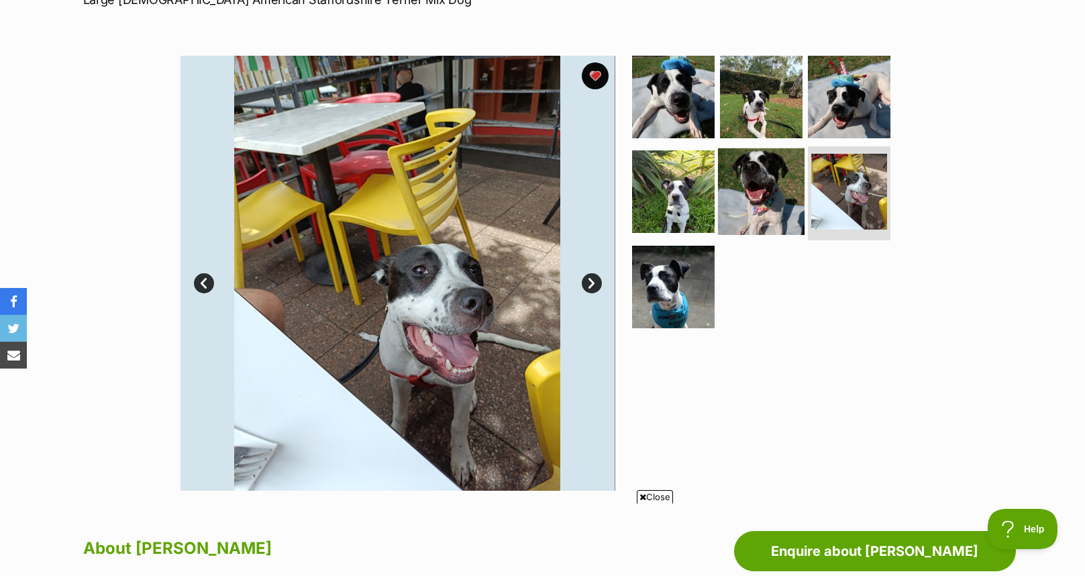
click at [767, 213] on img at bounding box center [761, 191] width 87 height 87
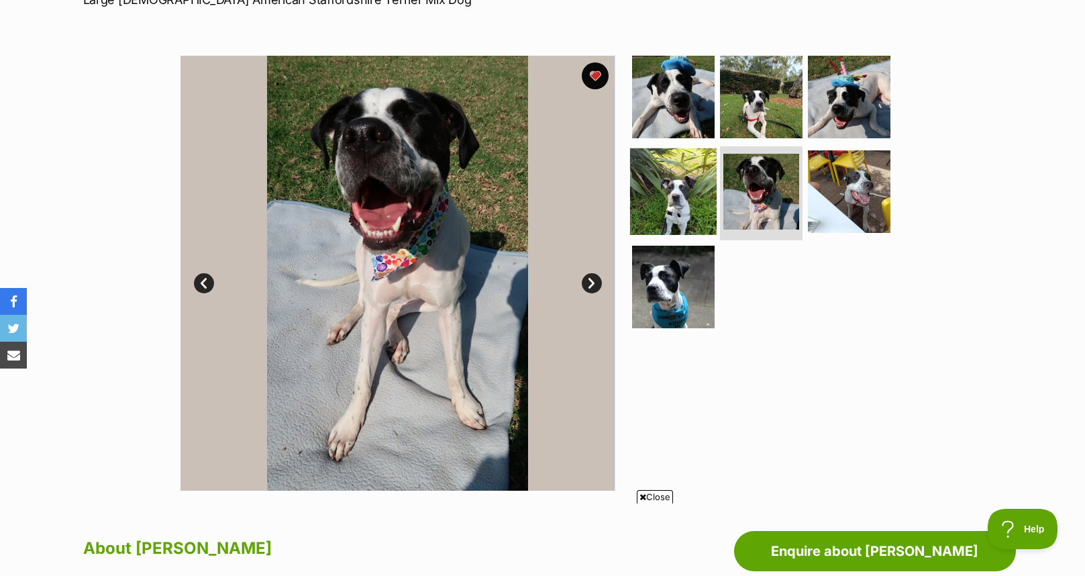
click at [709, 215] on img at bounding box center [673, 191] width 87 height 87
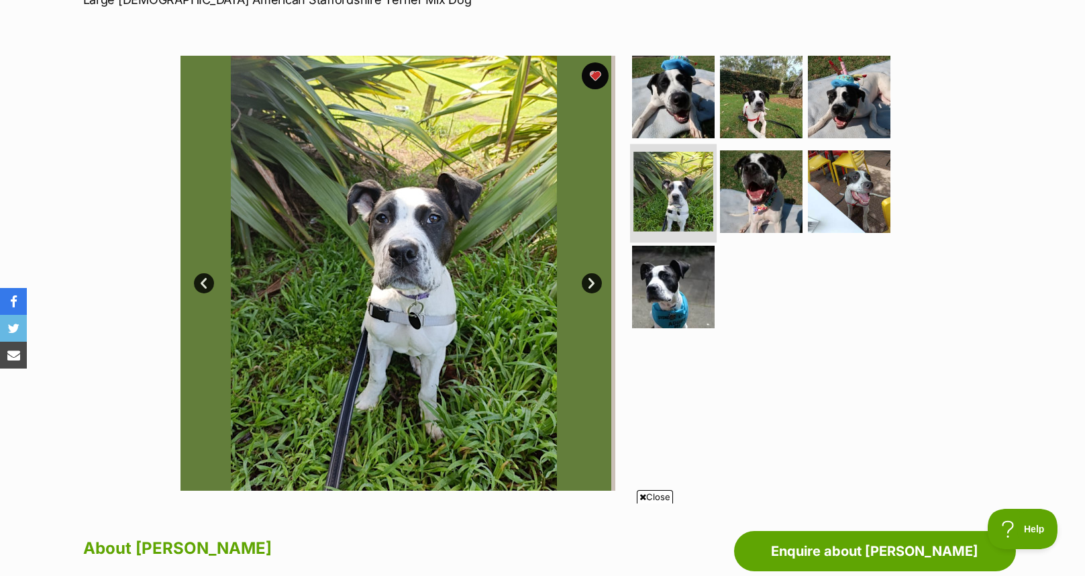
scroll to position [0, 0]
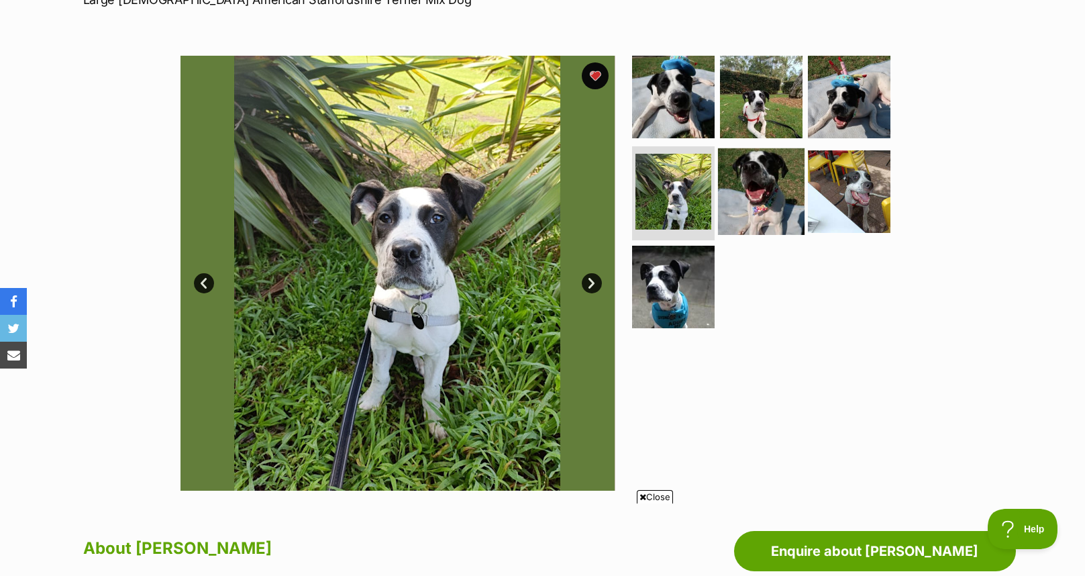
click at [758, 203] on img at bounding box center [761, 191] width 87 height 87
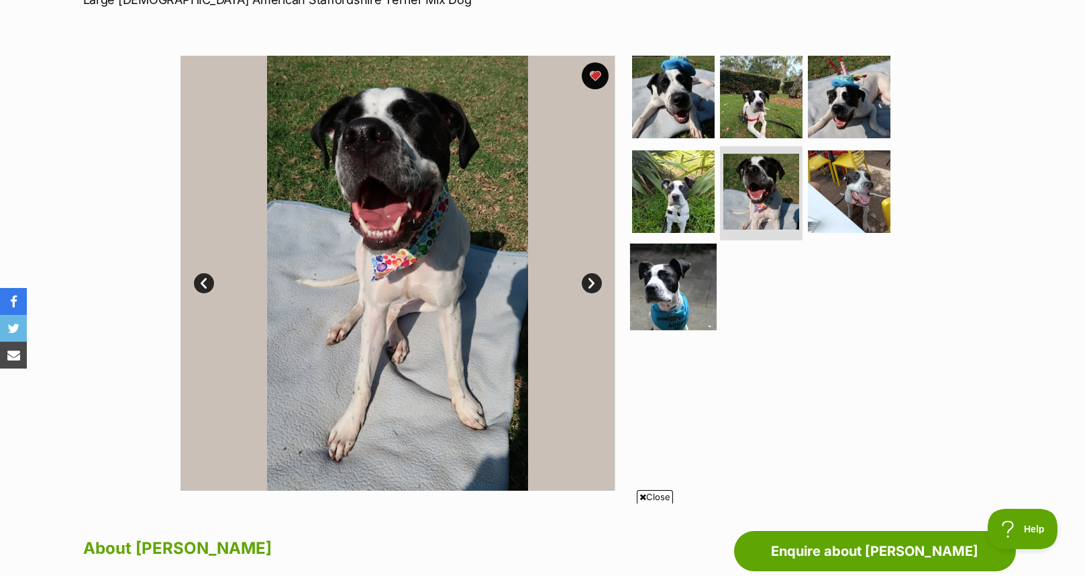
click at [694, 291] on img at bounding box center [673, 287] width 87 height 87
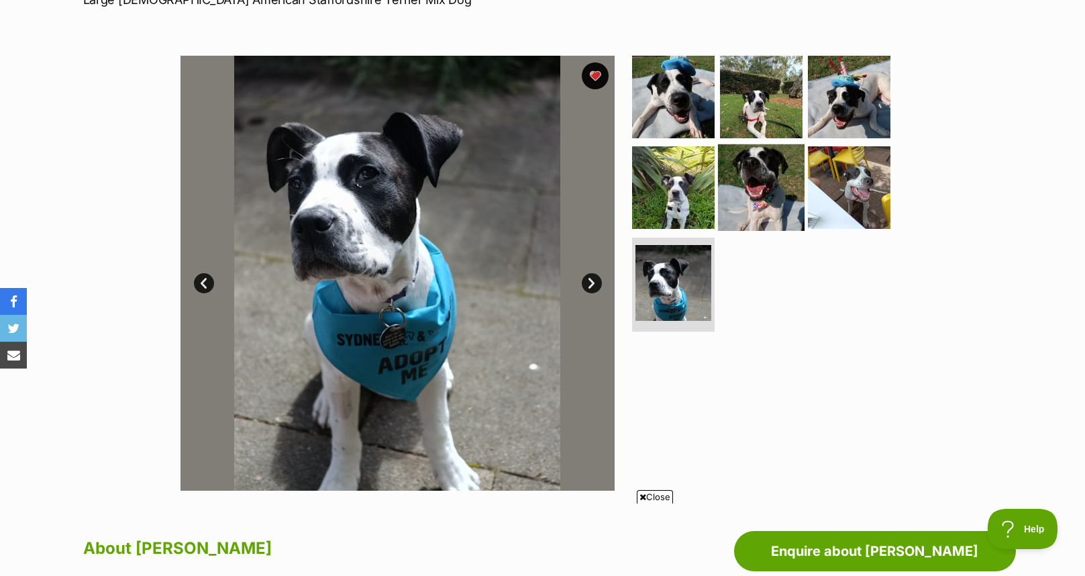
click at [764, 205] on img at bounding box center [761, 187] width 87 height 87
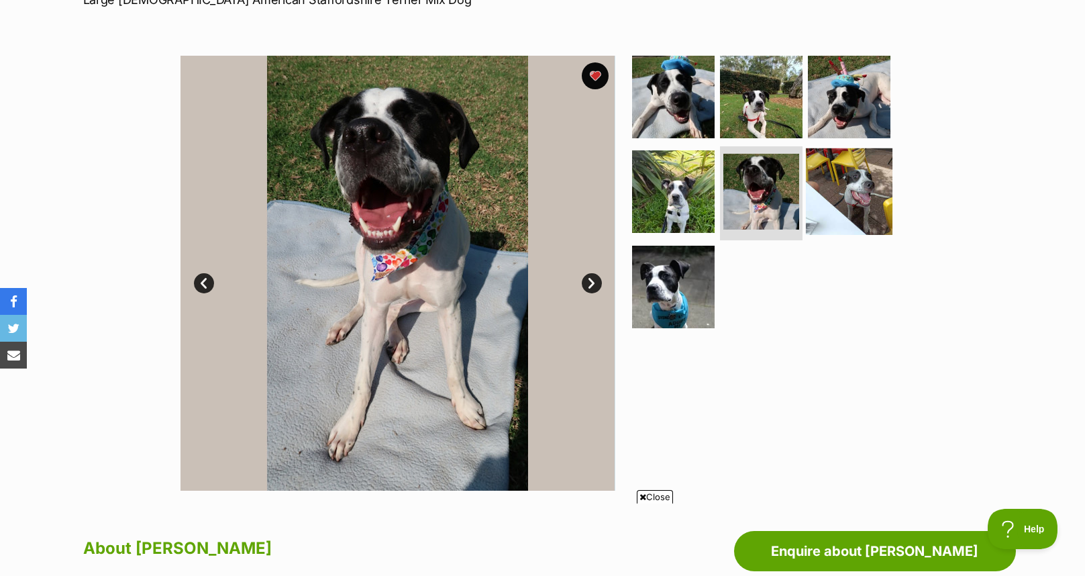
click at [854, 182] on img at bounding box center [849, 191] width 87 height 87
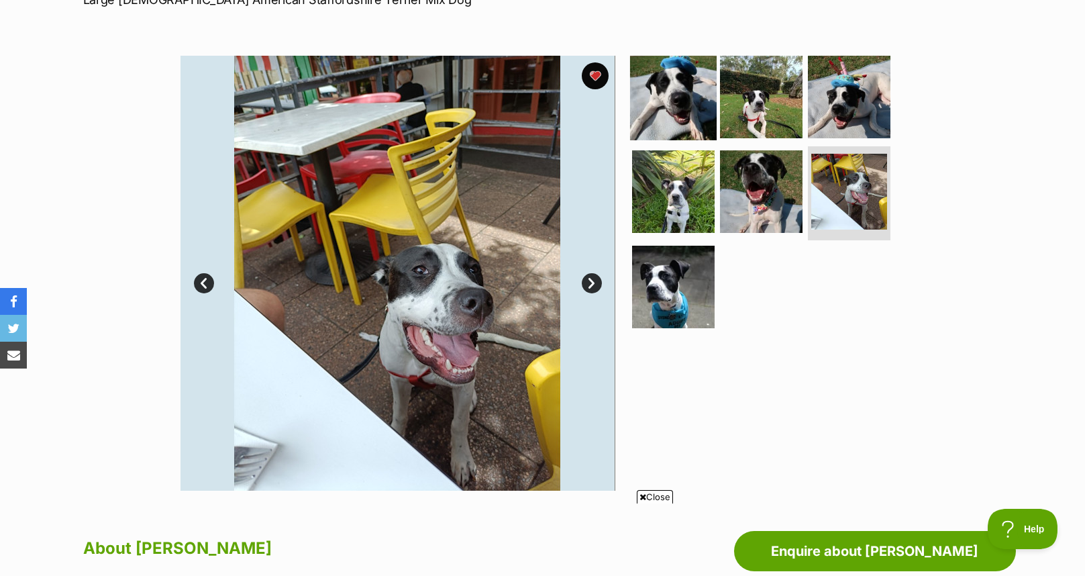
click at [693, 109] on img at bounding box center [673, 96] width 87 height 87
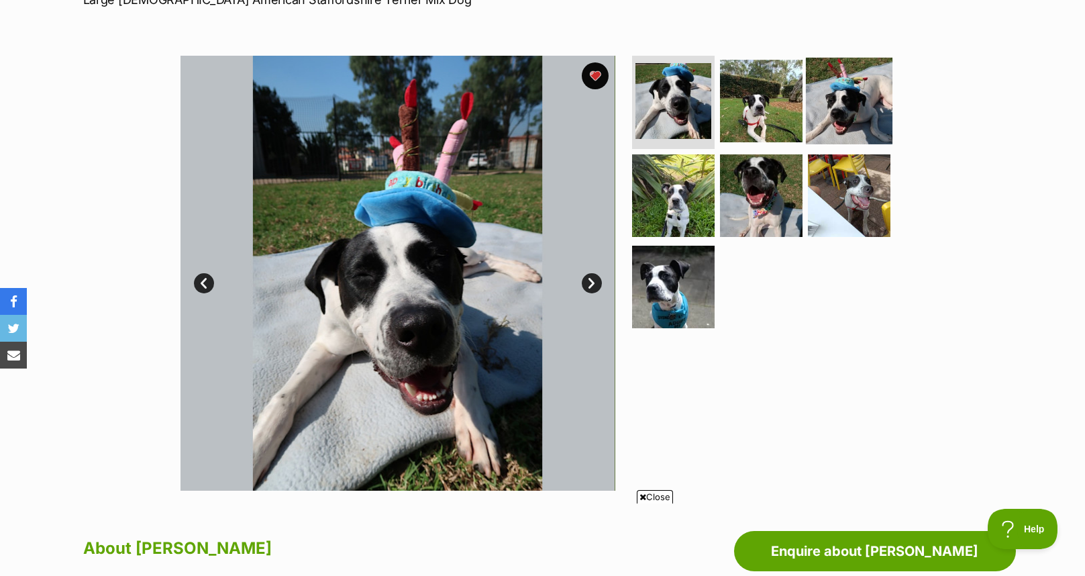
click at [833, 107] on img at bounding box center [849, 100] width 87 height 87
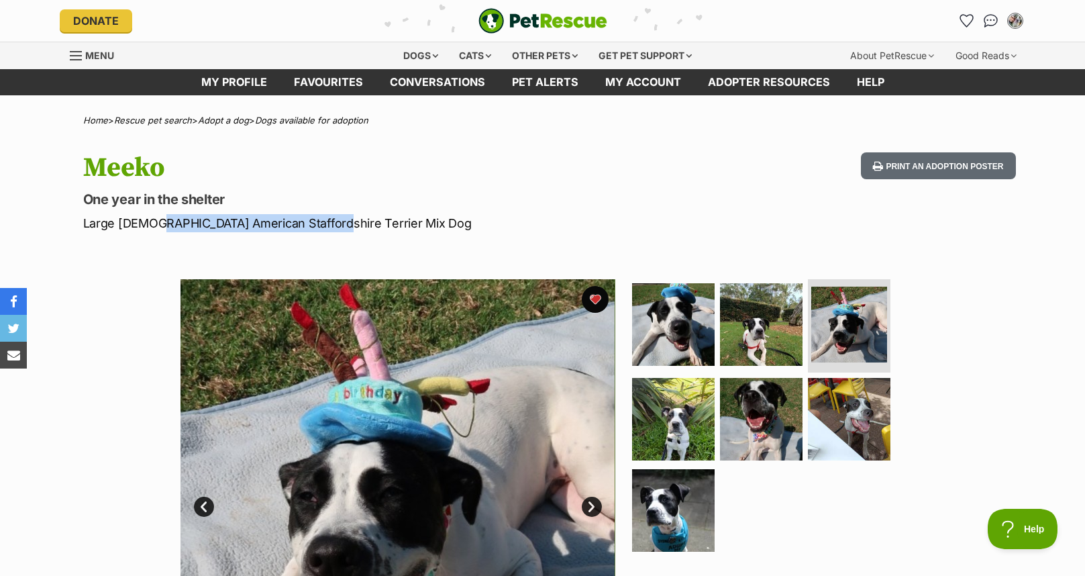
drag, startPoint x: 152, startPoint y: 227, endPoint x: 314, endPoint y: 220, distance: 162.6
click at [314, 220] on p "Large [DEMOGRAPHIC_DATA] American Staffordshire Terrier Mix Dog" at bounding box center [367, 223] width 568 height 18
click at [318, 225] on p "Large [DEMOGRAPHIC_DATA] American Staffordshire Terrier Mix Dog" at bounding box center [367, 223] width 568 height 18
drag, startPoint x: 281, startPoint y: 217, endPoint x: 341, endPoint y: 225, distance: 60.9
click at [341, 225] on p "Large [DEMOGRAPHIC_DATA] American Staffordshire Terrier Mix Dog" at bounding box center [367, 223] width 568 height 18
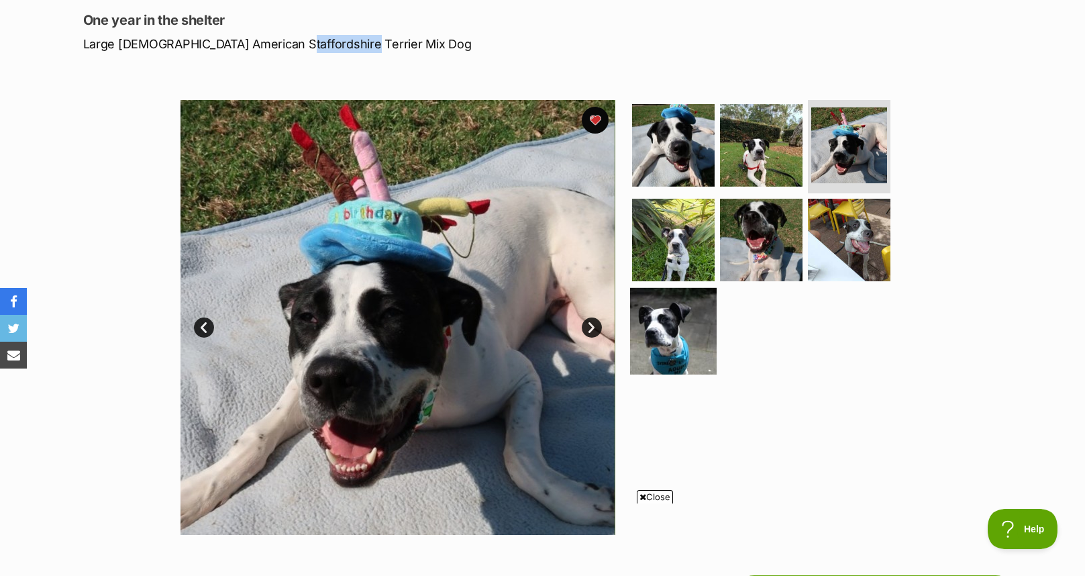
click at [678, 328] on img at bounding box center [673, 331] width 87 height 87
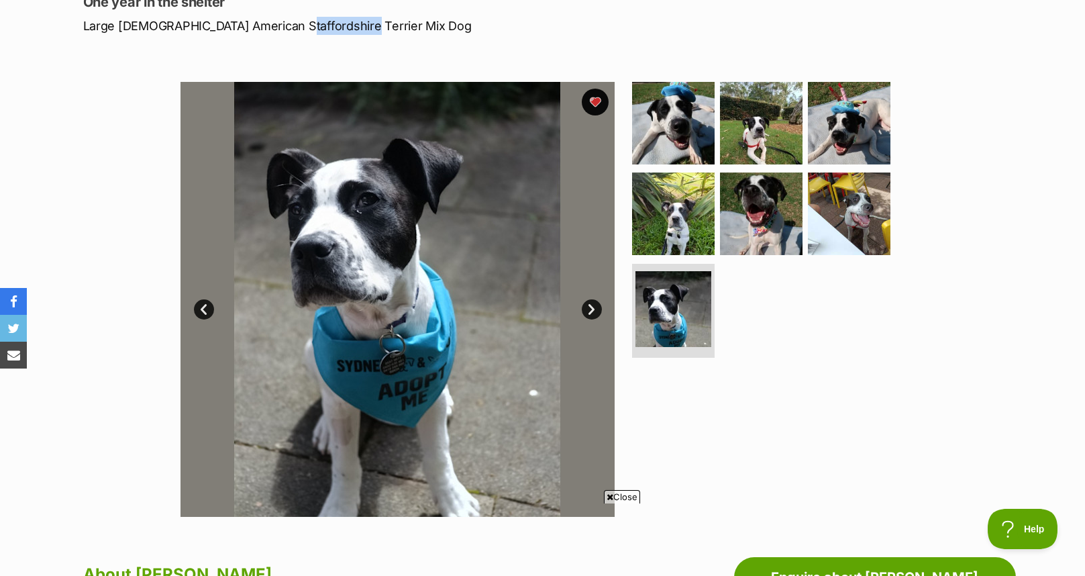
scroll to position [179, 0]
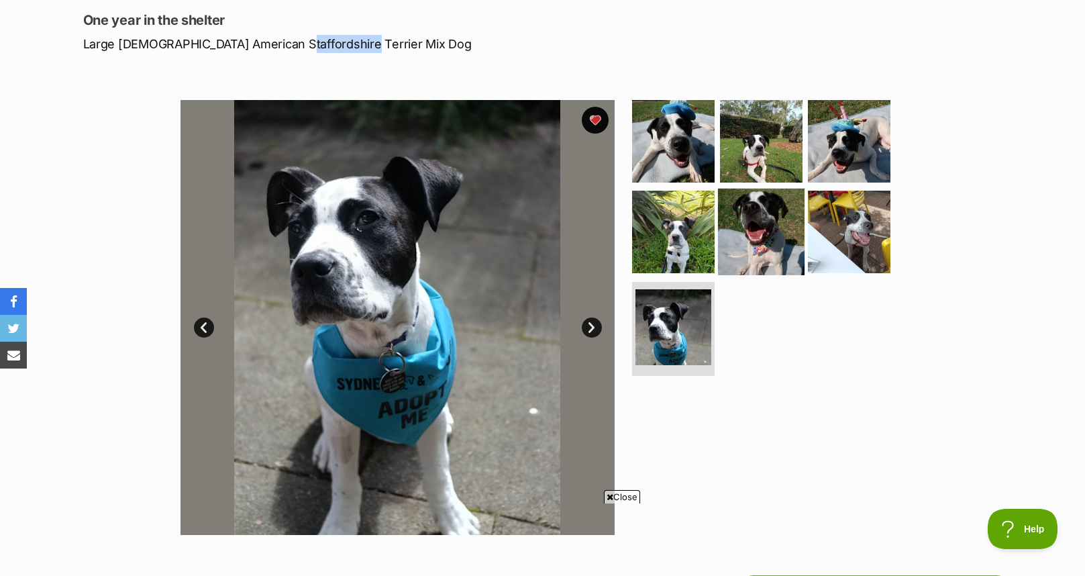
click at [754, 250] on img at bounding box center [761, 232] width 87 height 87
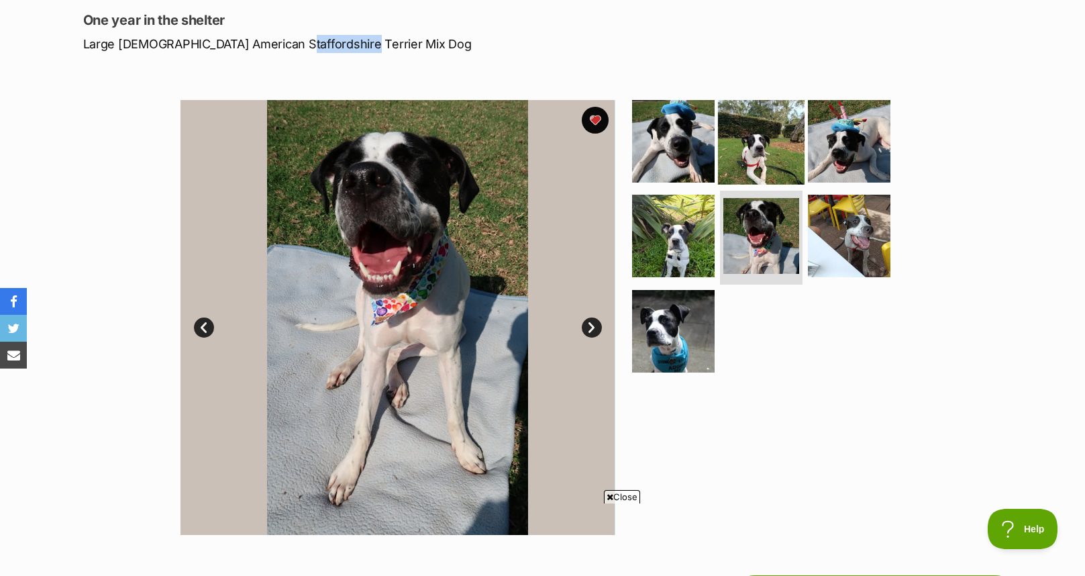
click at [747, 152] on img at bounding box center [761, 140] width 87 height 87
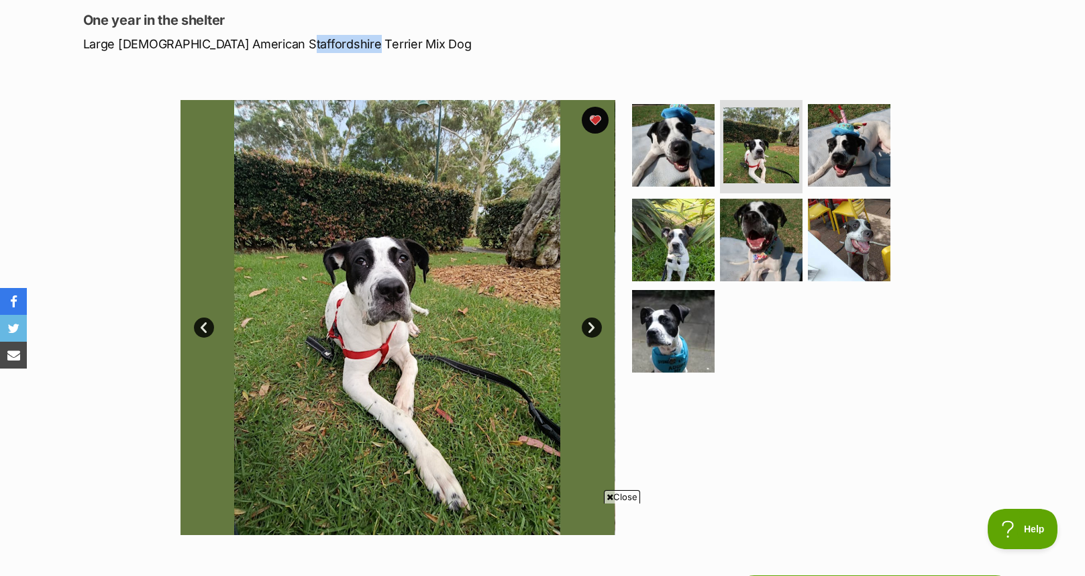
scroll to position [0, 0]
click at [932, 226] on div "Available 2 of 7 images 2 of 7 images 2 of 7 images 2 of 7 images 2 of 7 images…" at bounding box center [542, 307] width 1085 height 455
